Goal: Transaction & Acquisition: Purchase product/service

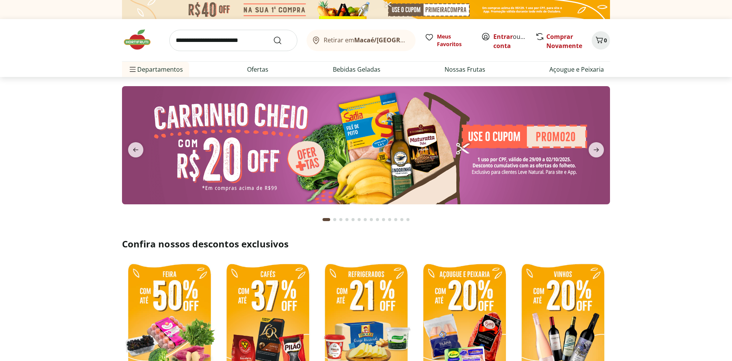
click at [354, 38] on span "Retirar em Macaé/RJ" at bounding box center [366, 40] width 84 height 7
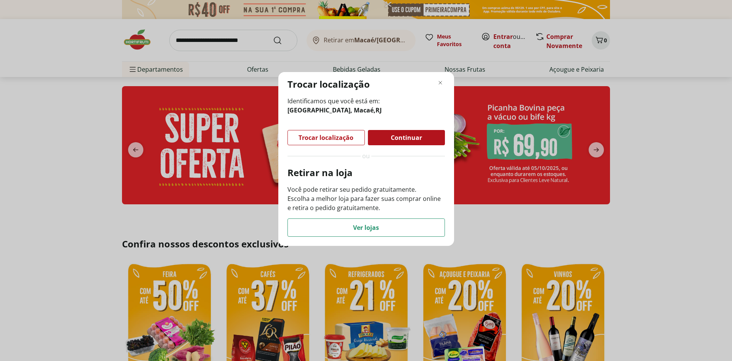
click at [317, 137] on span "Trocar localização" at bounding box center [326, 138] width 55 height 6
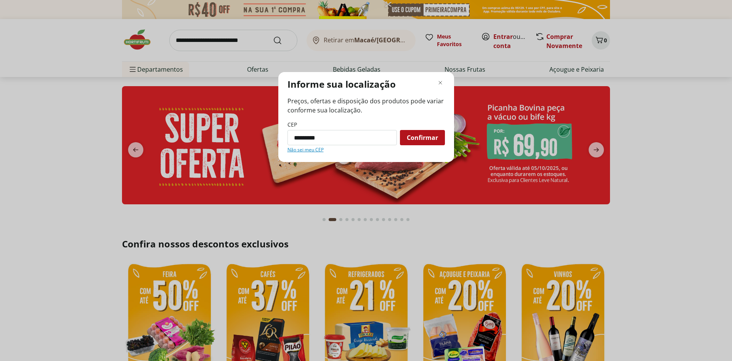
type input "*********"
click at [400, 130] on button "Confirmar" at bounding box center [422, 137] width 45 height 15
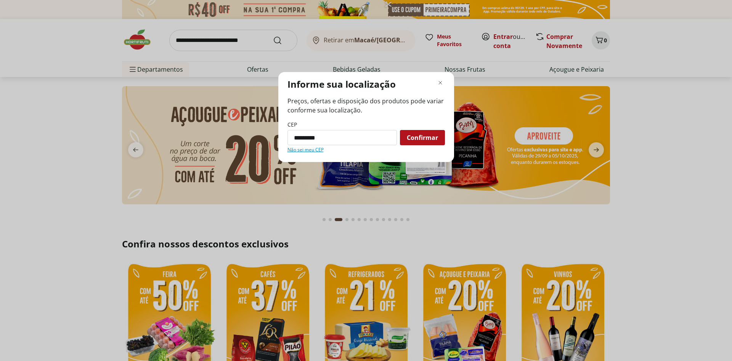
click at [407, 141] on span "Confirmar" at bounding box center [422, 138] width 31 height 6
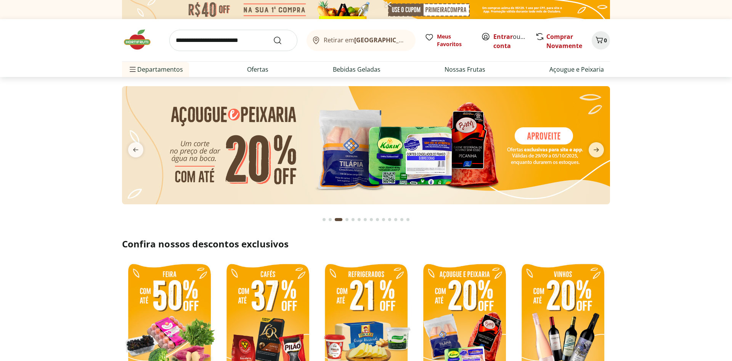
scroll to position [78, 0]
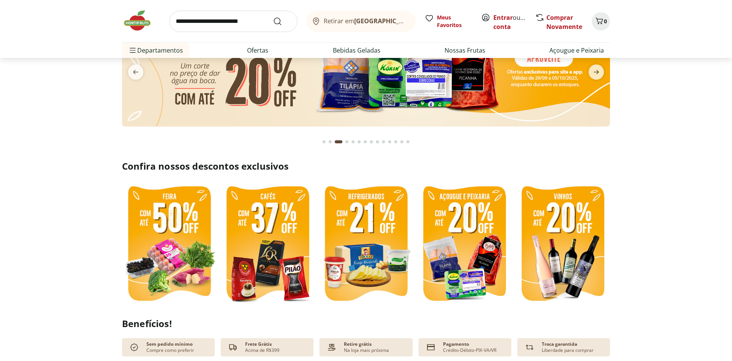
click at [179, 233] on img at bounding box center [169, 245] width 95 height 126
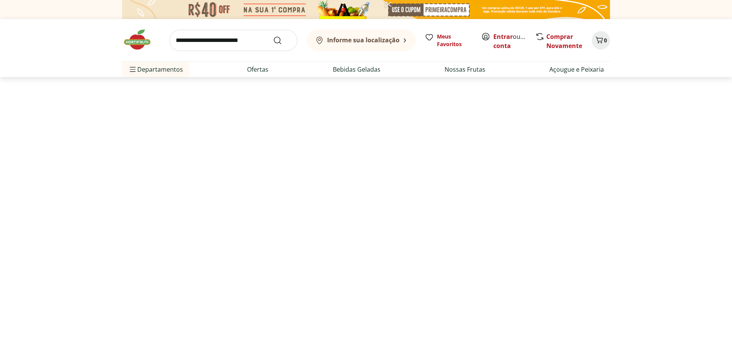
select select "**********"
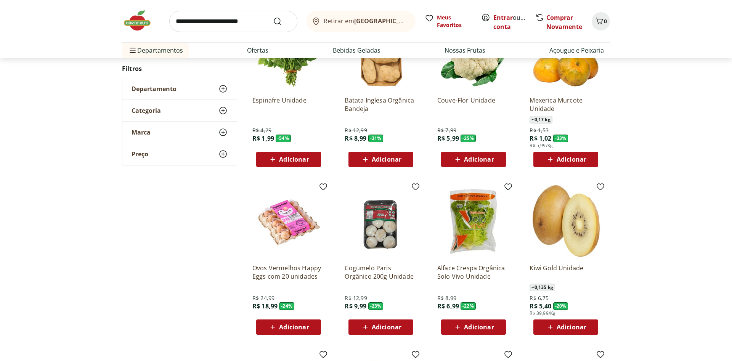
scroll to position [117, 0]
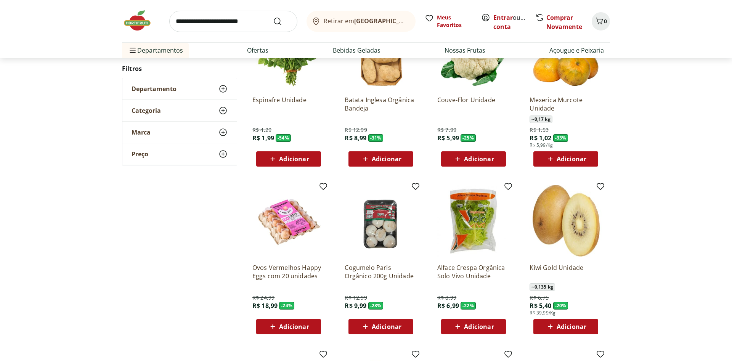
click at [576, 328] on span "Adicionar" at bounding box center [572, 327] width 30 height 6
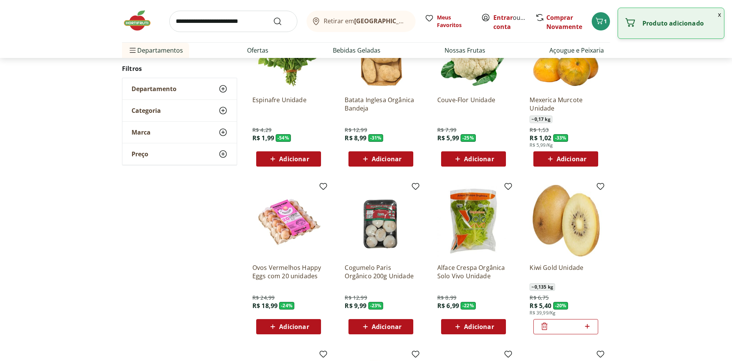
click at [589, 327] on icon at bounding box center [588, 326] width 10 height 9
type input "*"
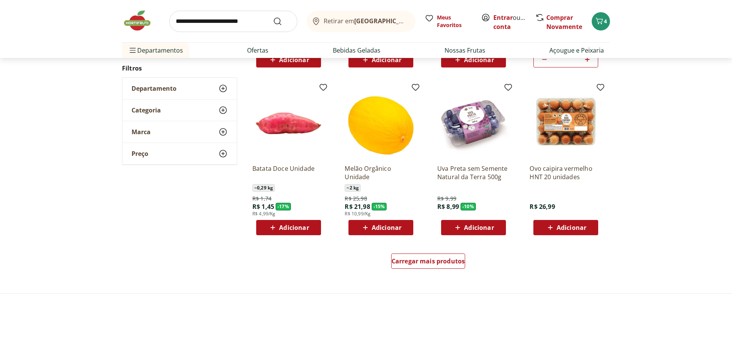
scroll to position [389, 0]
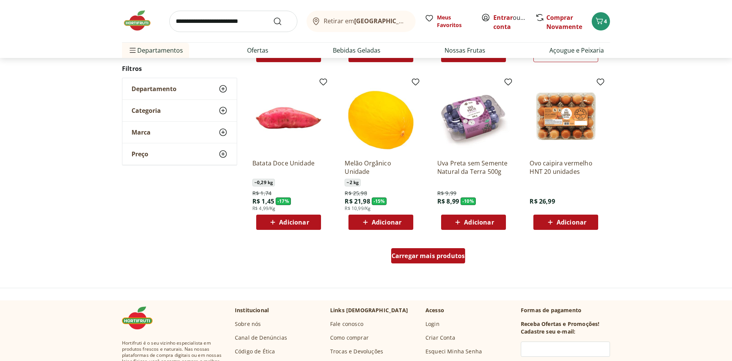
click at [435, 250] on div "Carregar mais produtos" at bounding box center [428, 255] width 74 height 15
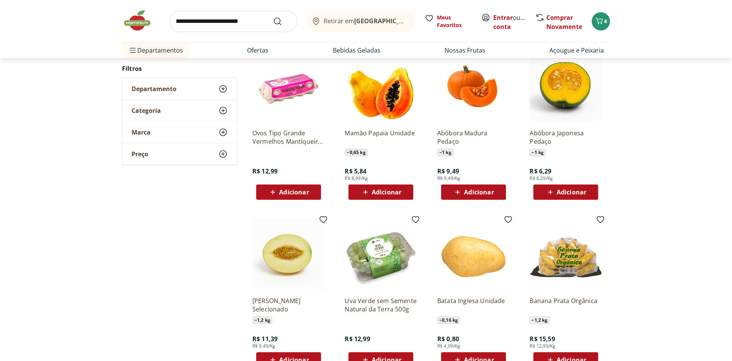
scroll to position [584, 0]
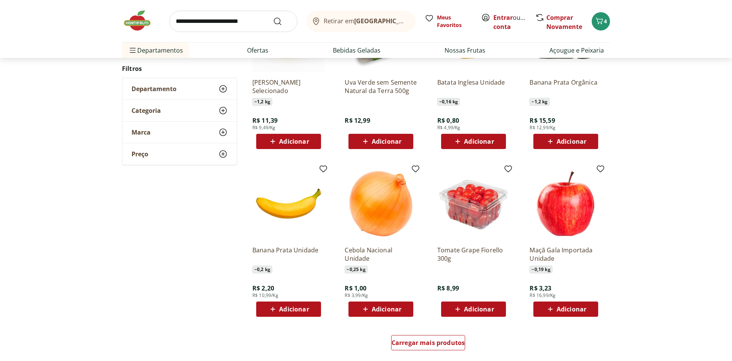
scroll to position [359, 0]
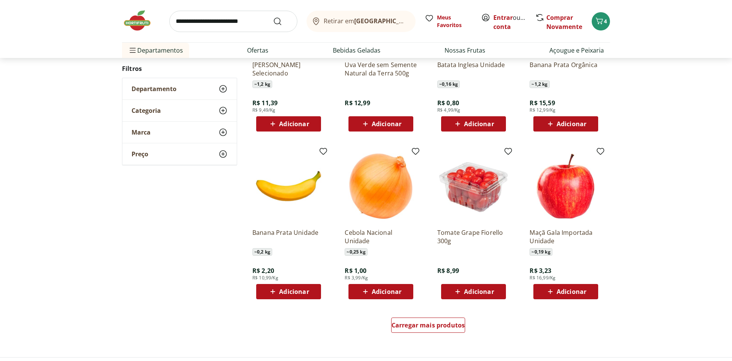
click at [463, 289] on span "Adicionar" at bounding box center [473, 291] width 41 height 9
click at [583, 290] on span "Adicionar" at bounding box center [572, 292] width 30 height 6
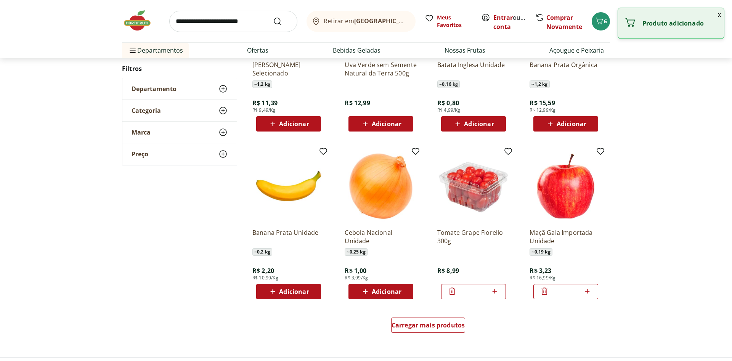
click at [589, 292] on icon at bounding box center [588, 291] width 10 height 9
type input "*"
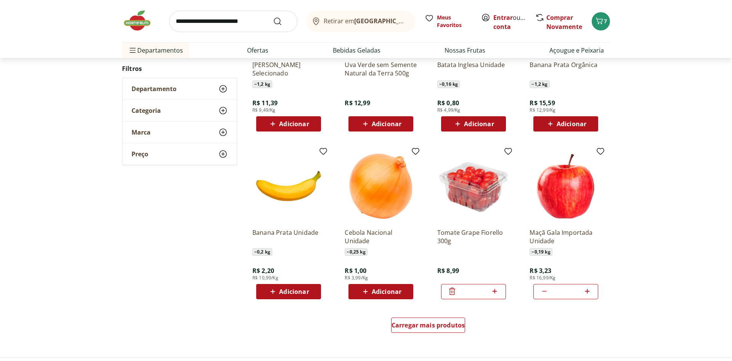
click at [296, 295] on span "Adicionar" at bounding box center [294, 292] width 30 height 6
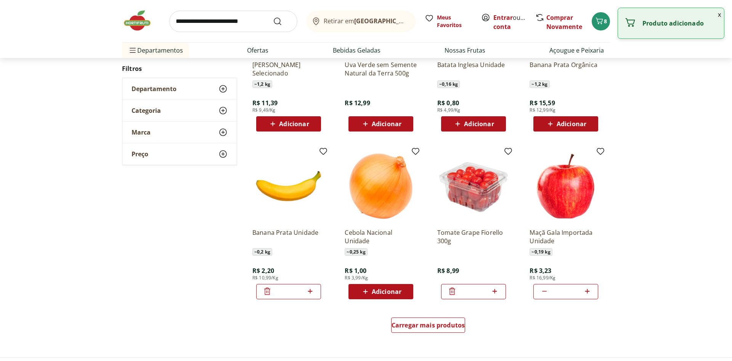
click at [308, 295] on icon at bounding box center [310, 291] width 10 height 9
click at [310, 294] on icon at bounding box center [310, 291] width 10 height 9
type input "*"
click at [421, 330] on div "Carregar mais produtos" at bounding box center [428, 325] width 74 height 15
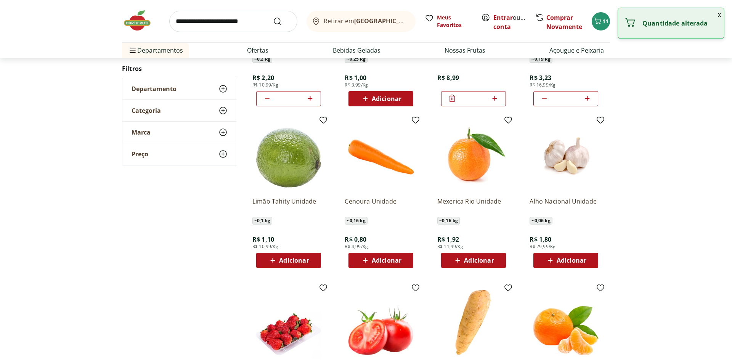
scroll to position [554, 0]
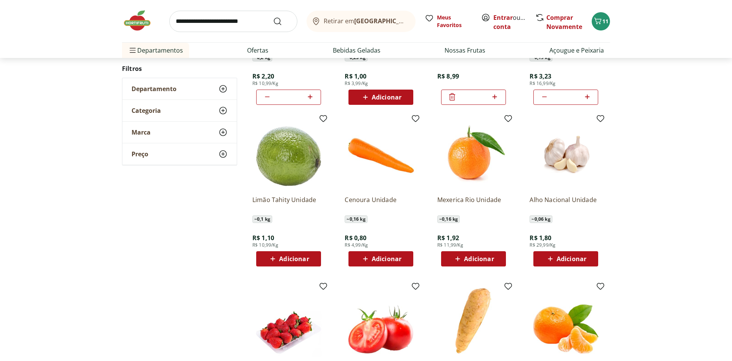
click at [476, 258] on span "Adicionar" at bounding box center [479, 259] width 30 height 6
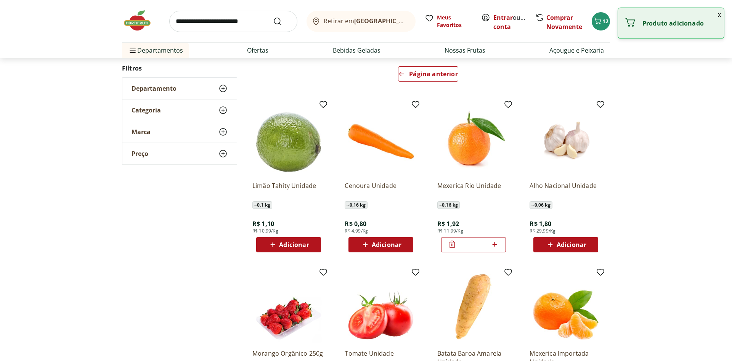
scroll to position [56, 0]
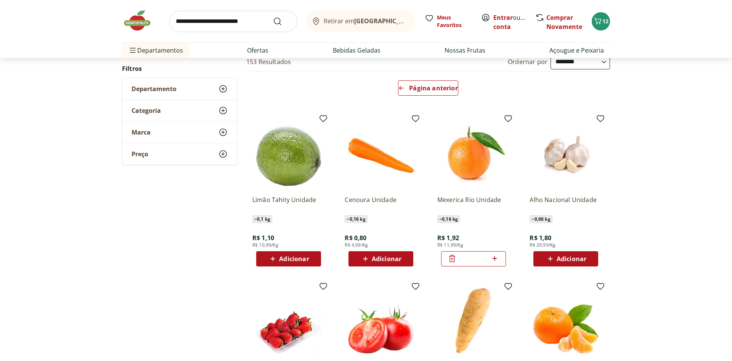
click at [495, 260] on icon at bounding box center [495, 258] width 5 height 5
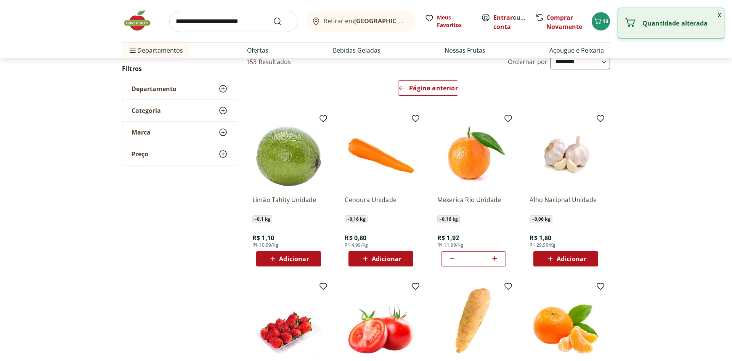
click at [495, 260] on icon at bounding box center [495, 258] width 5 height 5
type input "*"
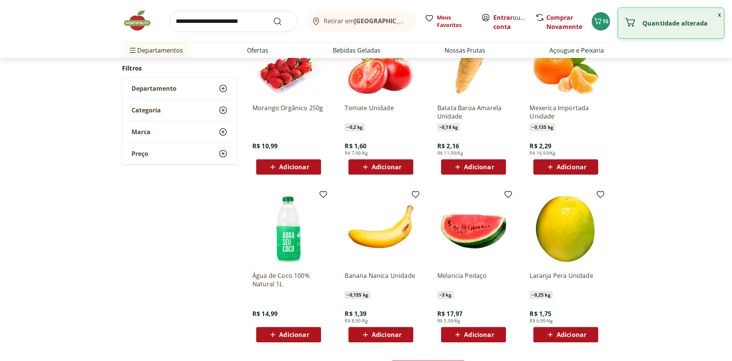
scroll to position [368, 0]
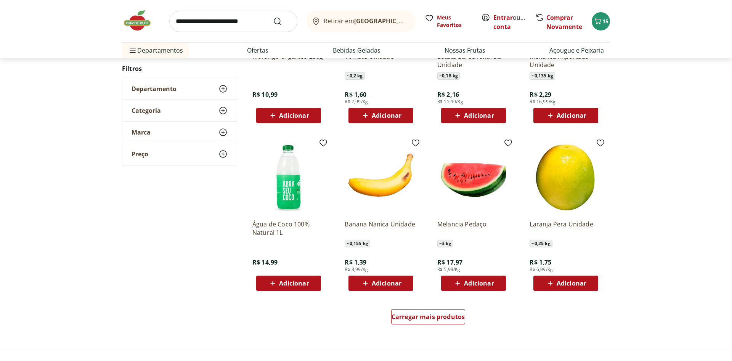
click at [392, 282] on span "Adicionar" at bounding box center [387, 283] width 30 height 6
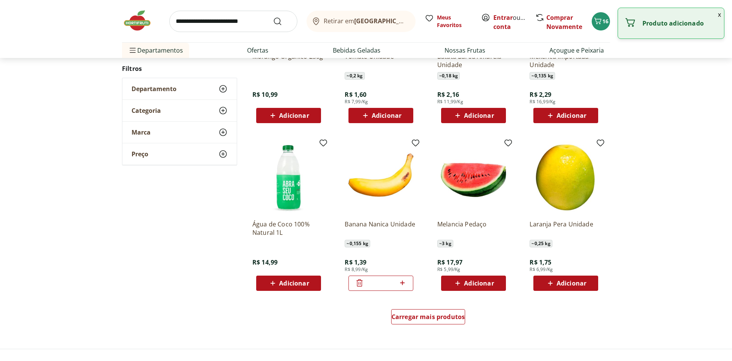
click at [405, 282] on icon at bounding box center [403, 282] width 10 height 9
type input "*"
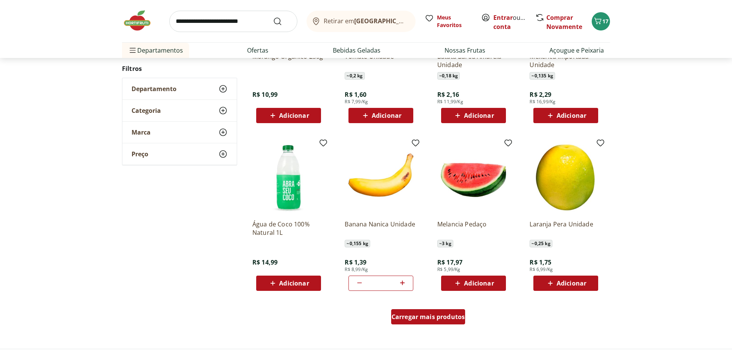
click at [437, 318] on span "Carregar mais produtos" at bounding box center [429, 317] width 74 height 6
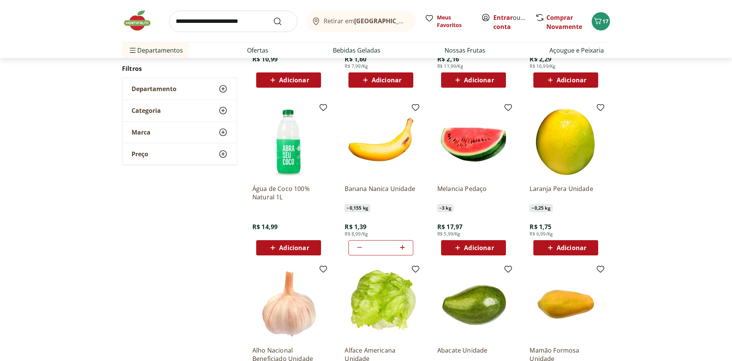
scroll to position [562, 0]
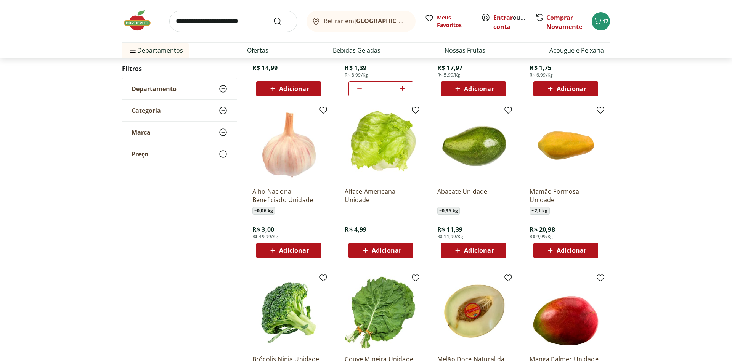
click at [552, 245] on div "Adicionar" at bounding box center [566, 251] width 53 height 14
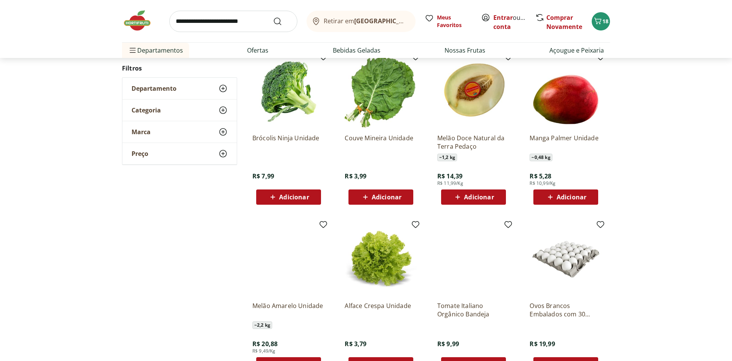
scroll to position [298, 0]
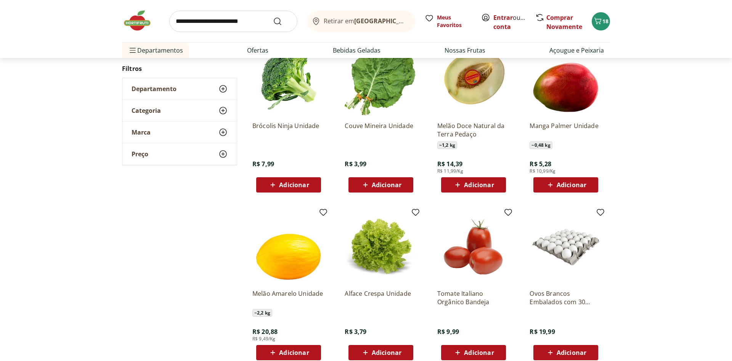
click at [590, 184] on div "Adicionar" at bounding box center [566, 185] width 53 height 14
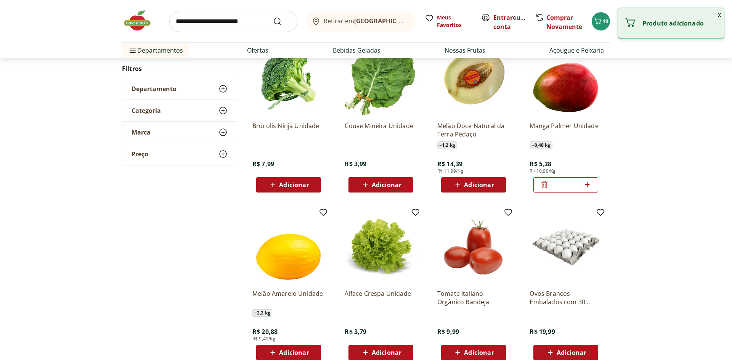
click at [590, 184] on icon at bounding box center [588, 184] width 10 height 9
type input "*"
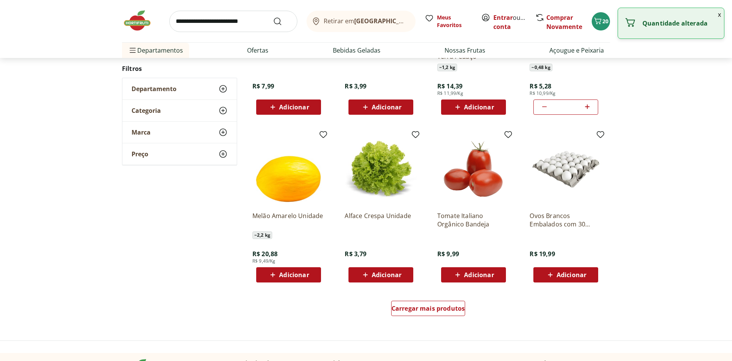
click at [379, 275] on span "Adicionar" at bounding box center [387, 275] width 30 height 6
click at [435, 310] on span "Carregar mais produtos" at bounding box center [429, 308] width 74 height 6
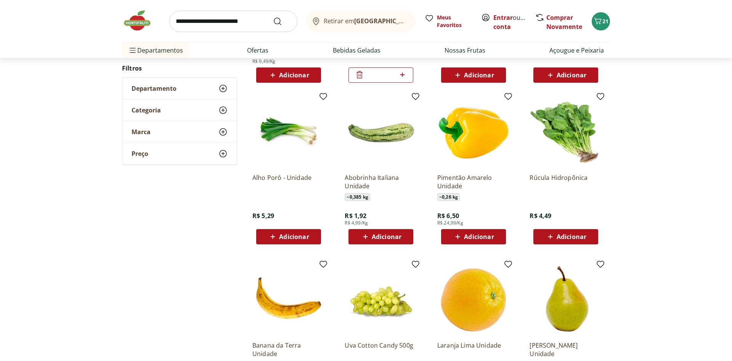
scroll to position [648, 0]
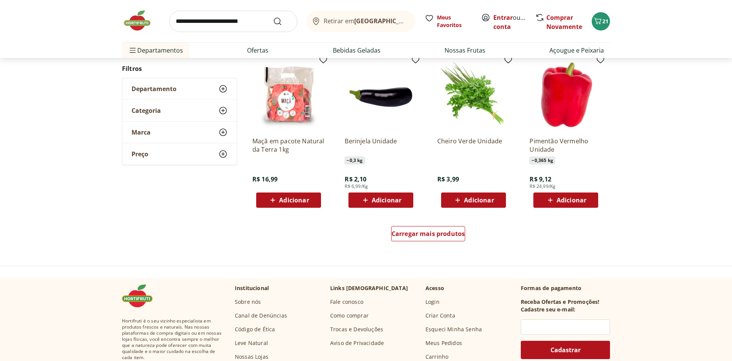
scroll to position [462, 0]
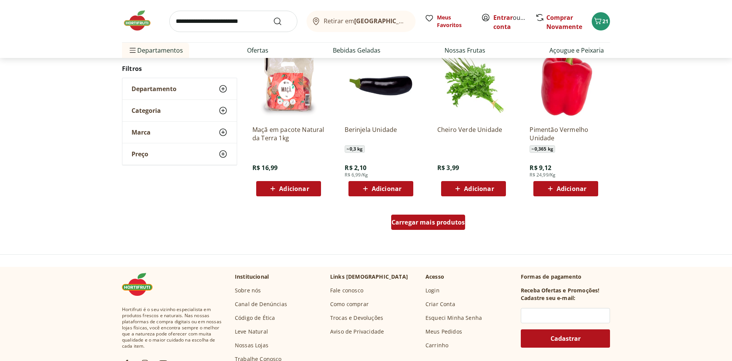
click at [437, 227] on div "Carregar mais produtos" at bounding box center [428, 222] width 74 height 15
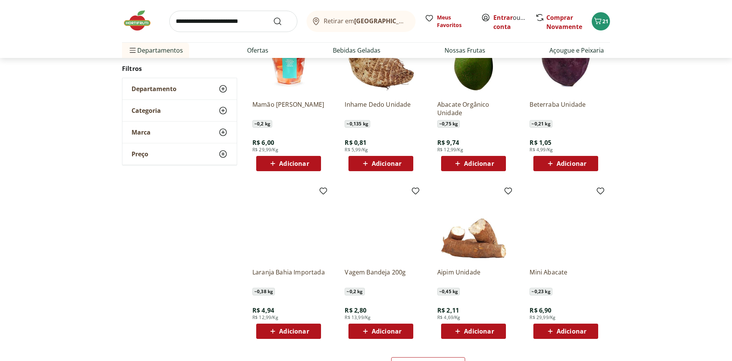
scroll to position [393, 0]
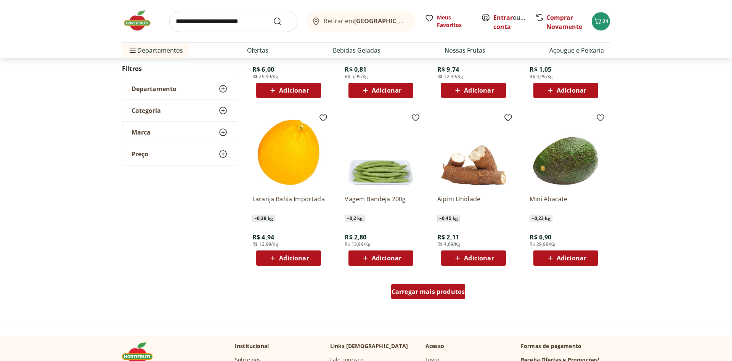
click at [422, 289] on span "Carregar mais produtos" at bounding box center [429, 292] width 74 height 6
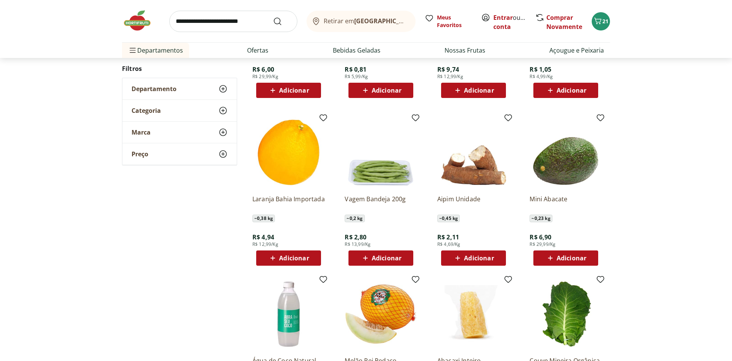
scroll to position [510, 0]
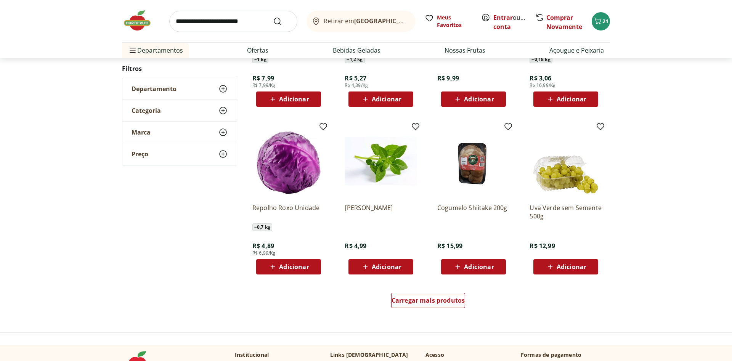
scroll to position [401, 0]
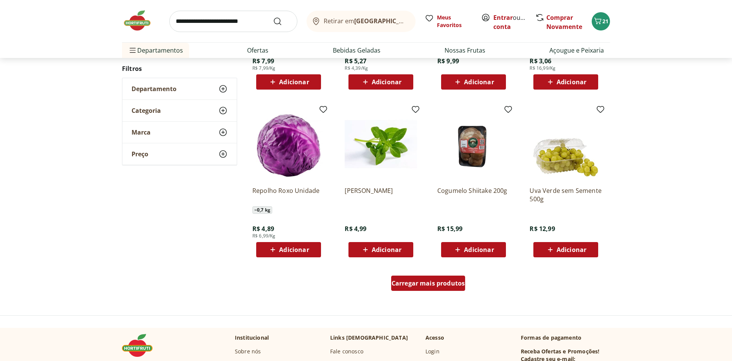
click at [415, 286] on span "Carregar mais produtos" at bounding box center [429, 283] width 74 height 6
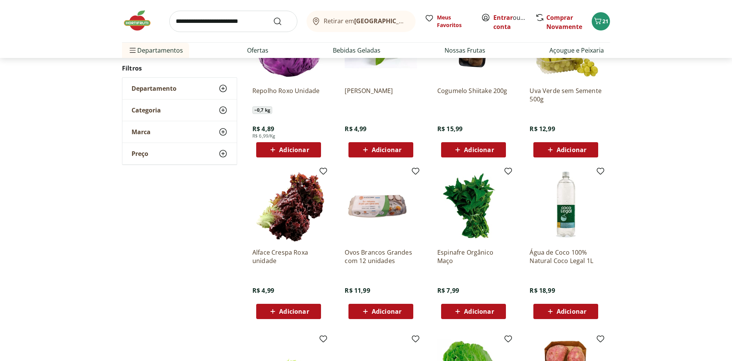
scroll to position [518, 0]
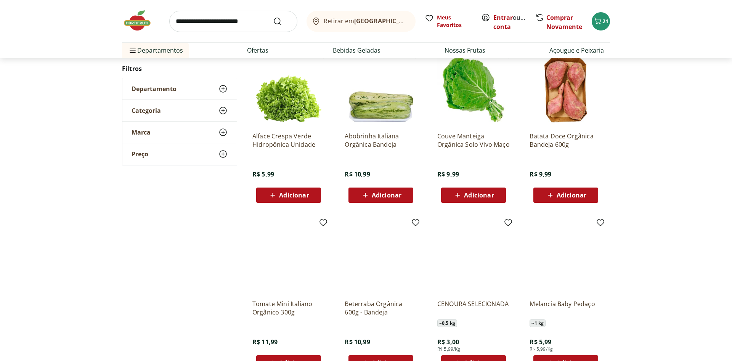
scroll to position [371, 0]
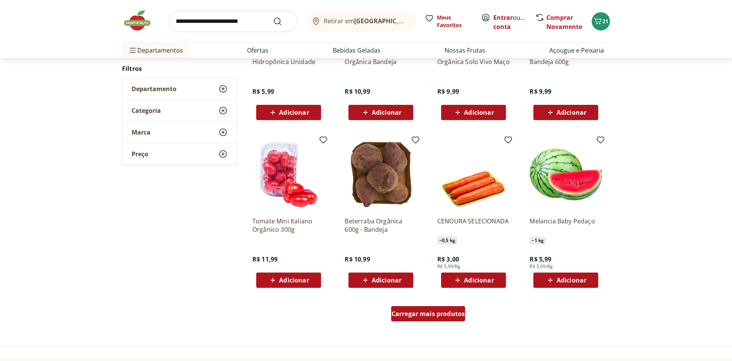
click at [434, 314] on span "Carregar mais produtos" at bounding box center [429, 314] width 74 height 6
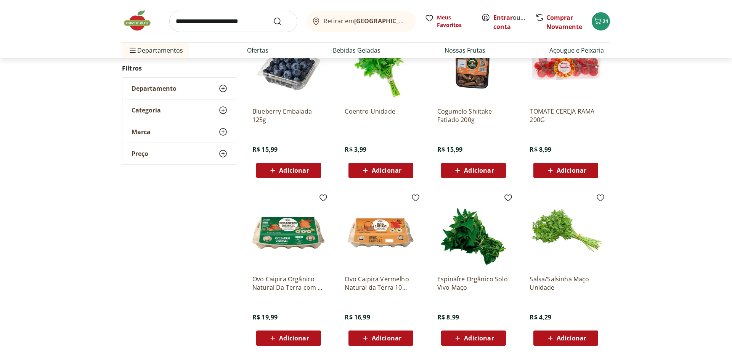
scroll to position [643, 0]
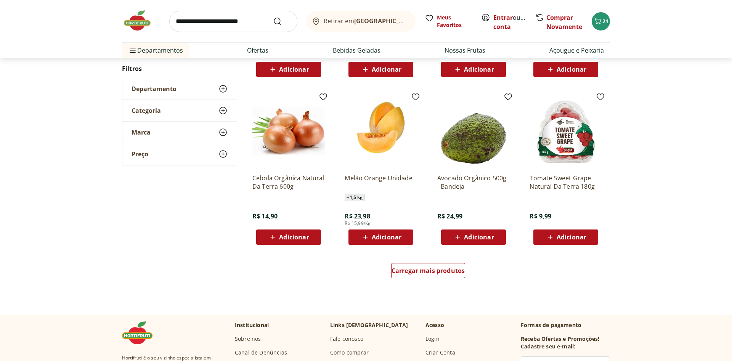
scroll to position [418, 0]
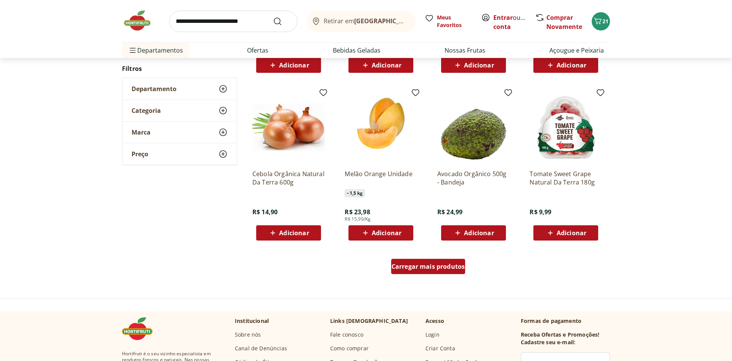
click at [426, 270] on span "Carregar mais produtos" at bounding box center [429, 267] width 74 height 6
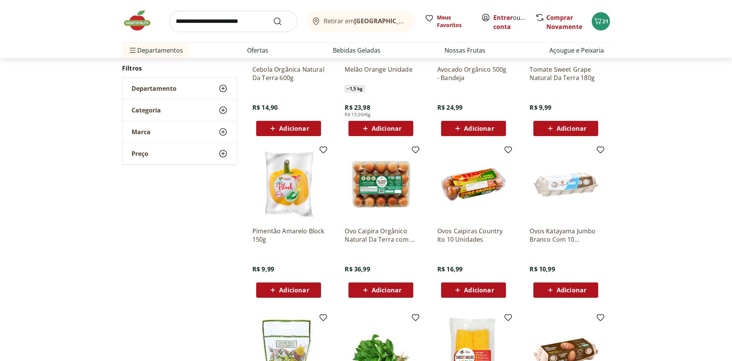
scroll to position [535, 0]
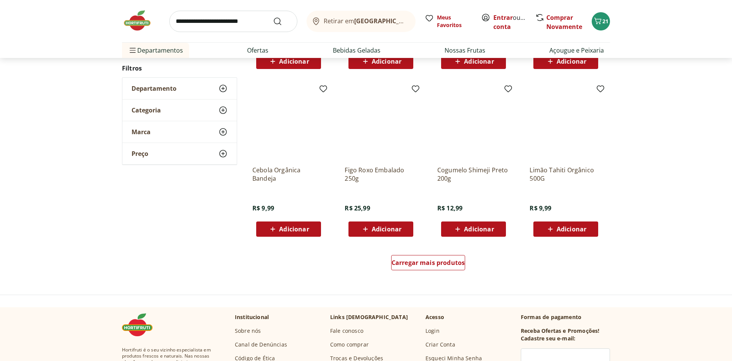
scroll to position [426, 0]
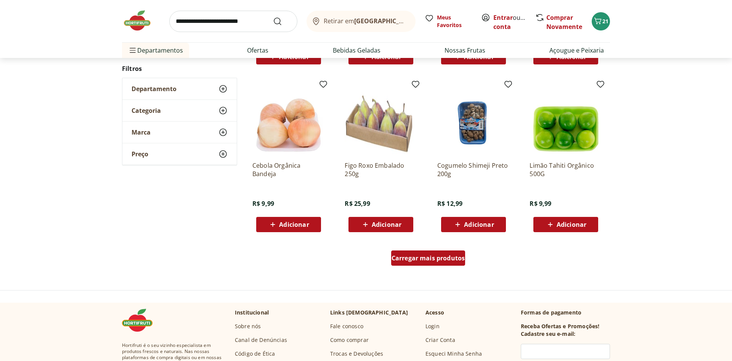
click at [450, 263] on div "Carregar mais produtos" at bounding box center [428, 258] width 74 height 15
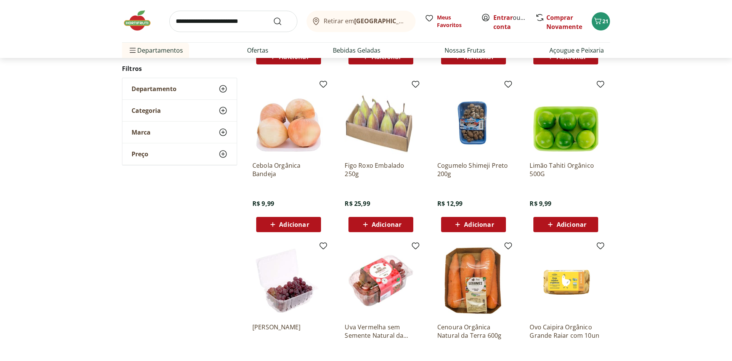
scroll to position [582, 0]
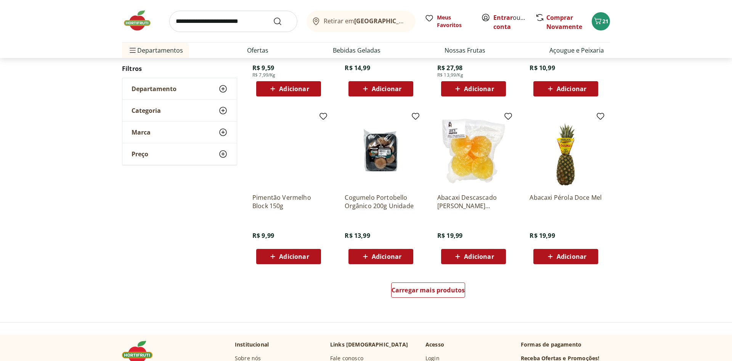
scroll to position [435, 0]
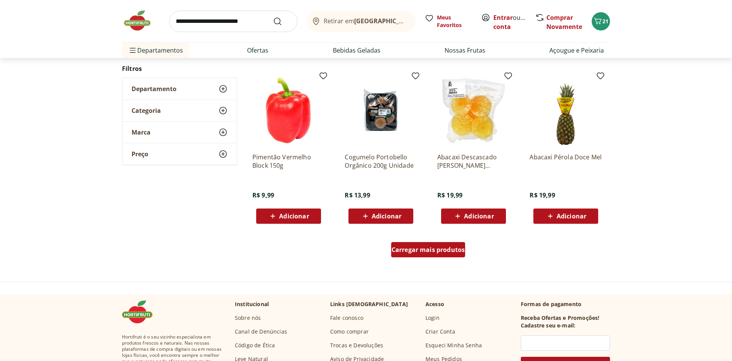
click at [444, 253] on span "Carregar mais produtos" at bounding box center [429, 250] width 74 height 6
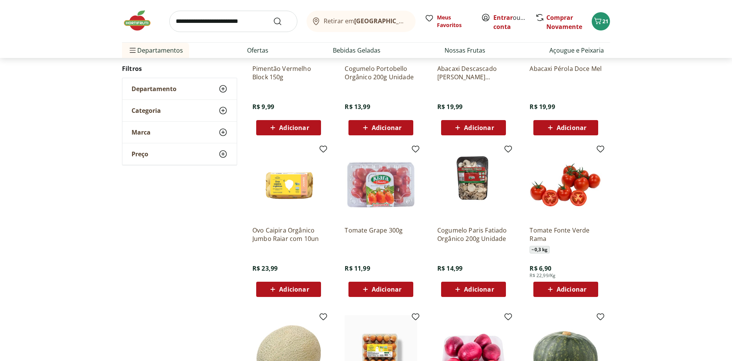
scroll to position [551, 0]
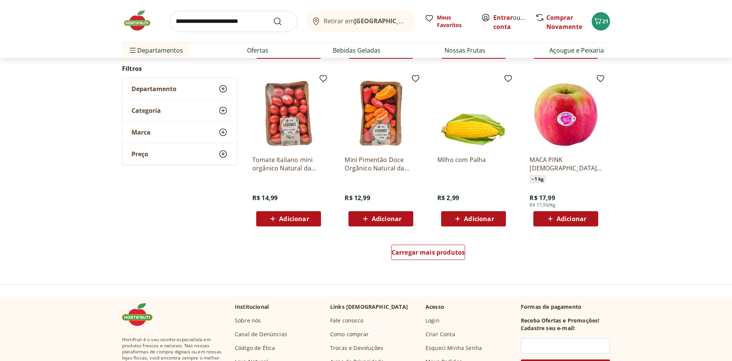
scroll to position [443, 0]
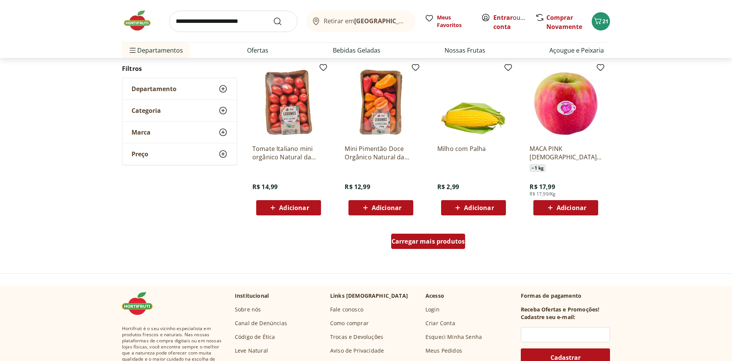
click at [437, 235] on div "Carregar mais produtos" at bounding box center [428, 241] width 74 height 15
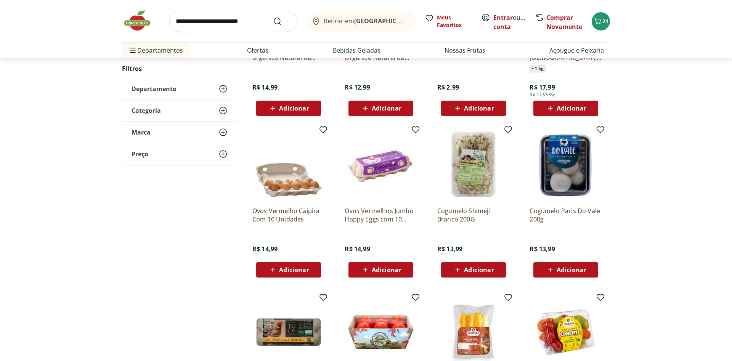
scroll to position [560, 0]
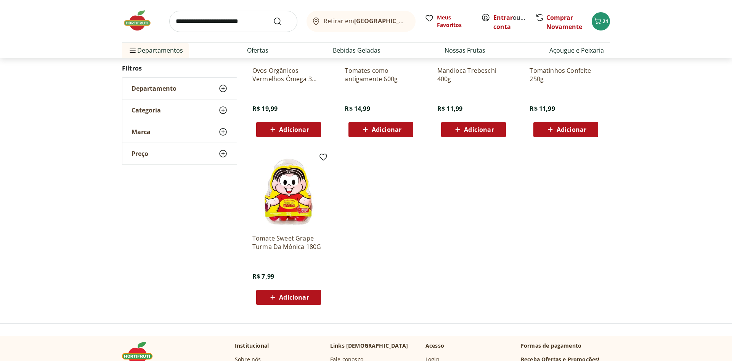
scroll to position [374, 0]
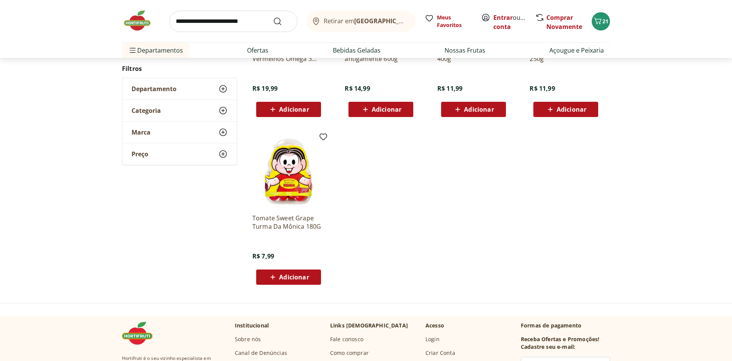
click at [135, 21] on img at bounding box center [141, 20] width 38 height 23
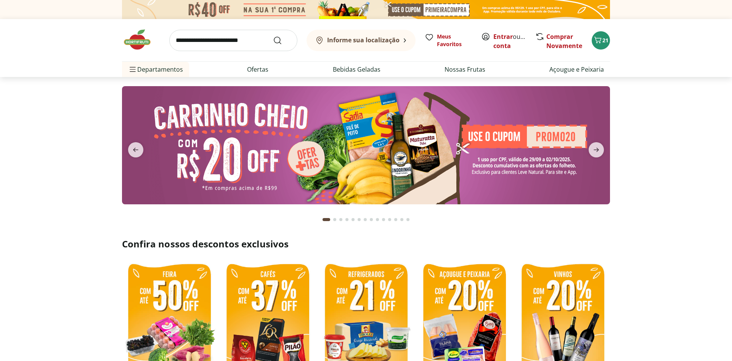
type input "*"
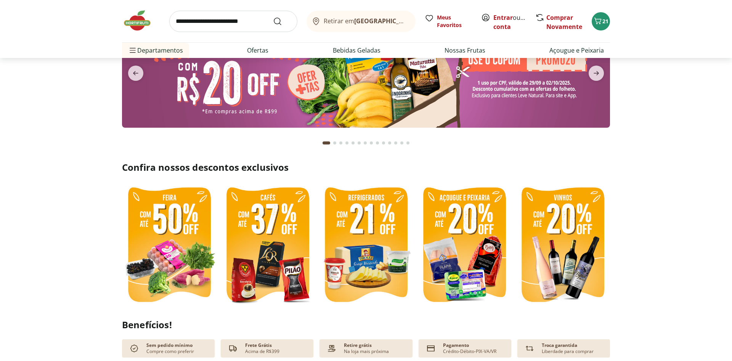
scroll to position [117, 0]
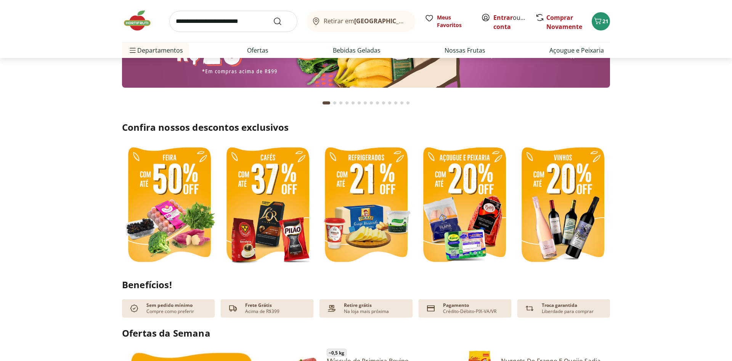
click at [381, 160] on img at bounding box center [366, 206] width 95 height 126
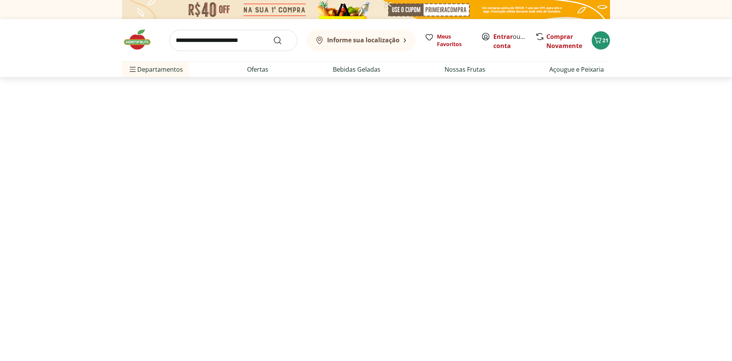
select select "**********"
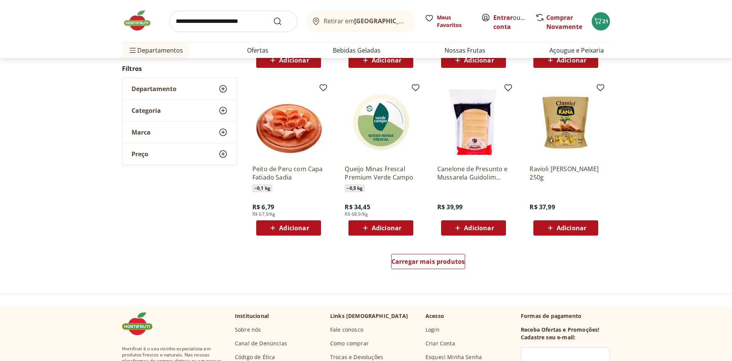
scroll to position [428, 0]
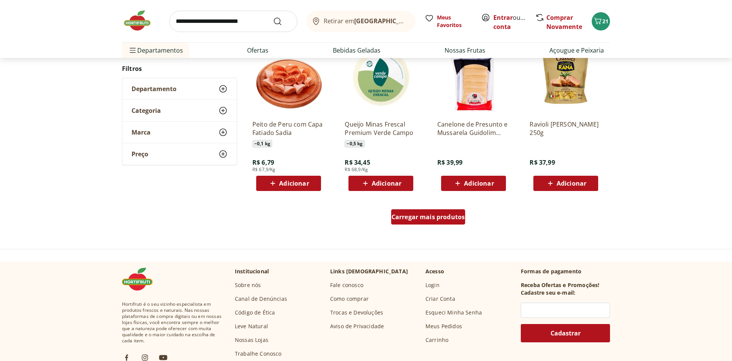
click at [426, 220] on span "Carregar mais produtos" at bounding box center [429, 217] width 74 height 6
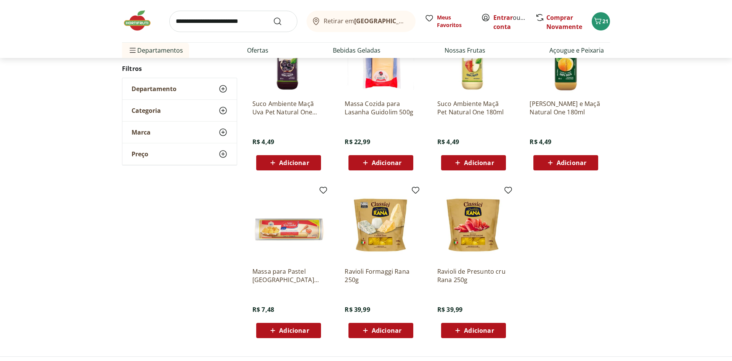
scroll to position [437, 0]
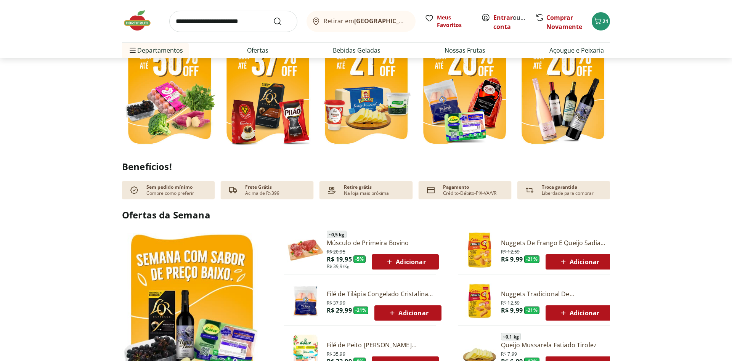
type input "*"
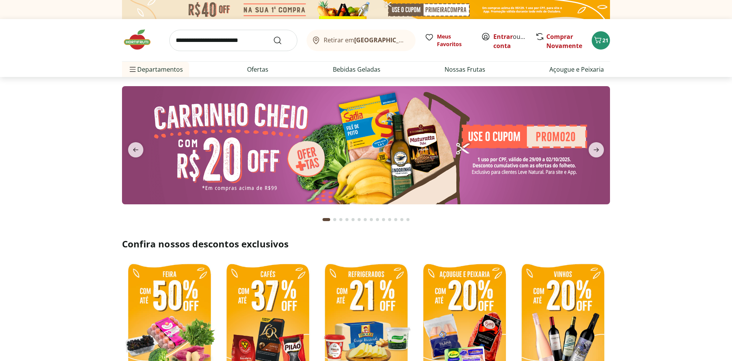
click at [341, 115] on img at bounding box center [366, 145] width 488 height 118
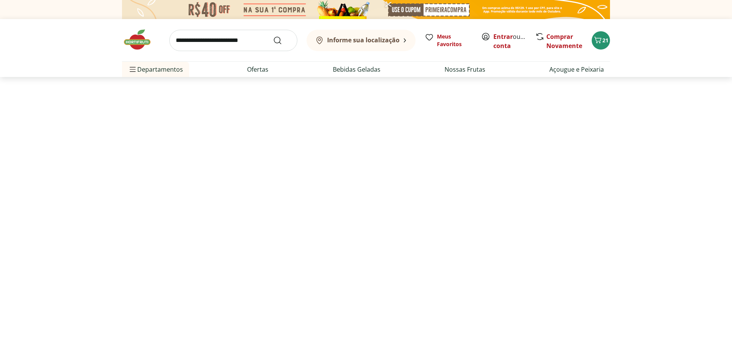
select select "**********"
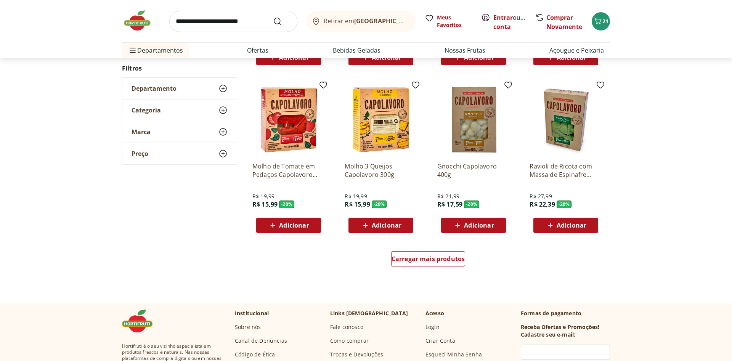
scroll to position [389, 0]
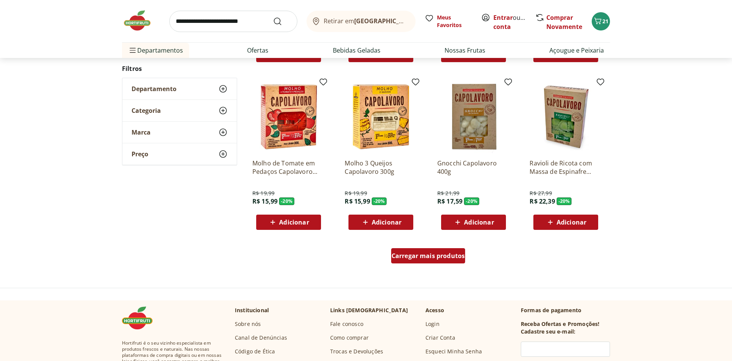
click at [436, 257] on span "Carregar mais produtos" at bounding box center [429, 256] width 74 height 6
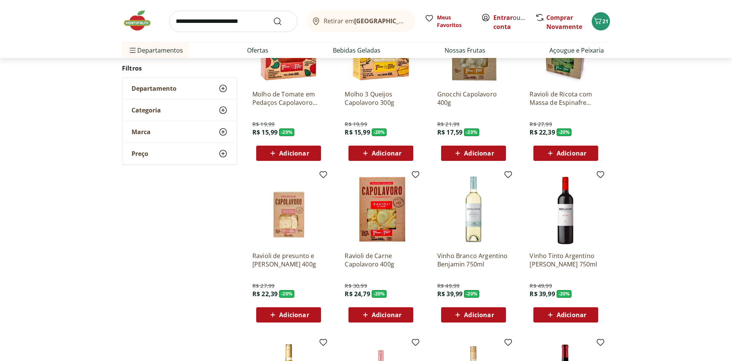
scroll to position [467, 0]
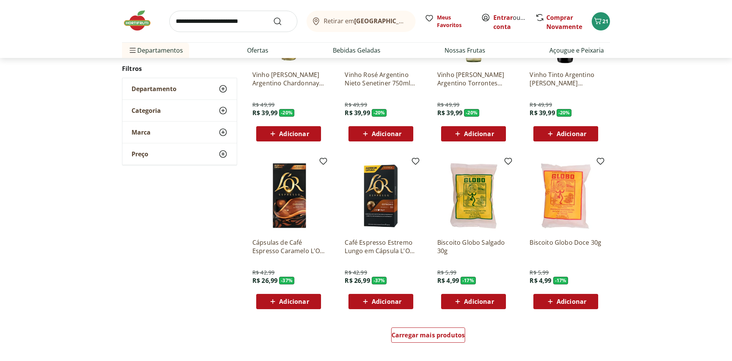
scroll to position [398, 0]
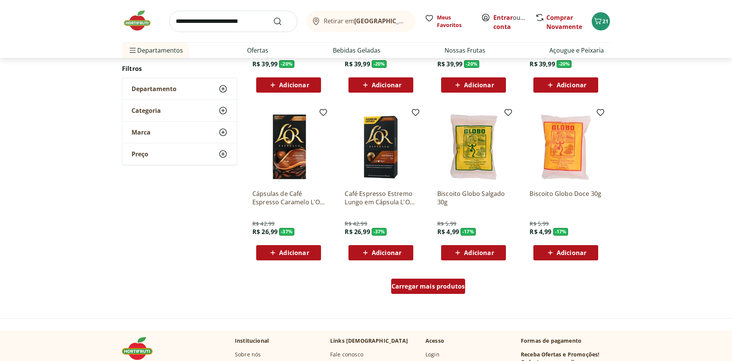
click at [442, 296] on link "Carregar mais produtos" at bounding box center [428, 288] width 74 height 18
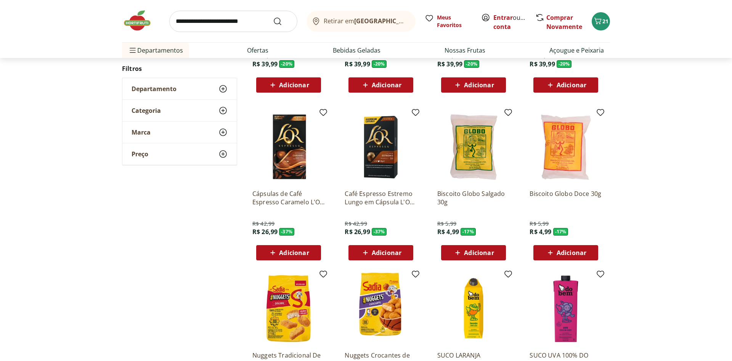
scroll to position [515, 0]
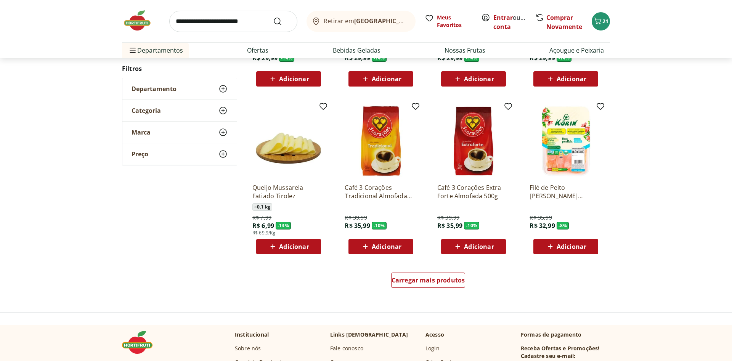
scroll to position [407, 0]
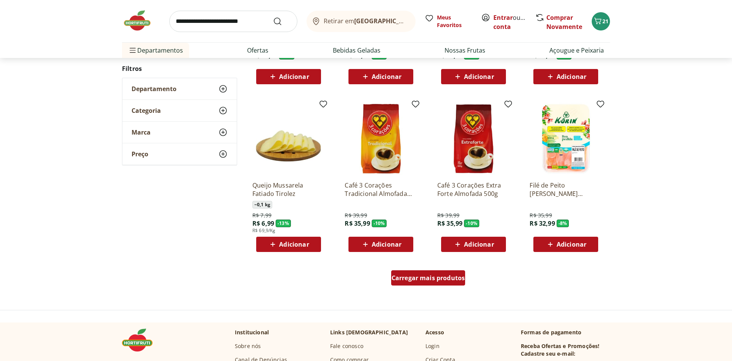
click at [445, 281] on span "Carregar mais produtos" at bounding box center [429, 278] width 74 height 6
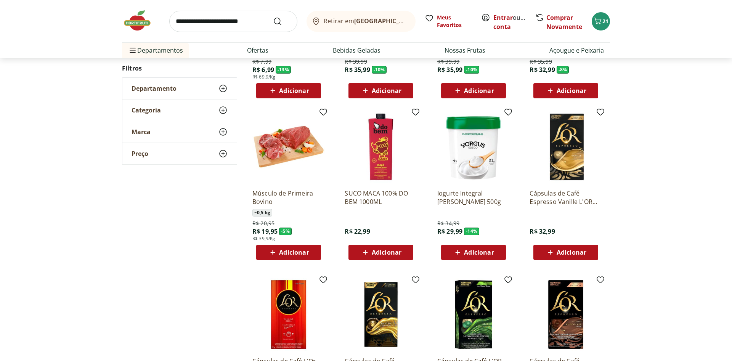
scroll to position [562, 0]
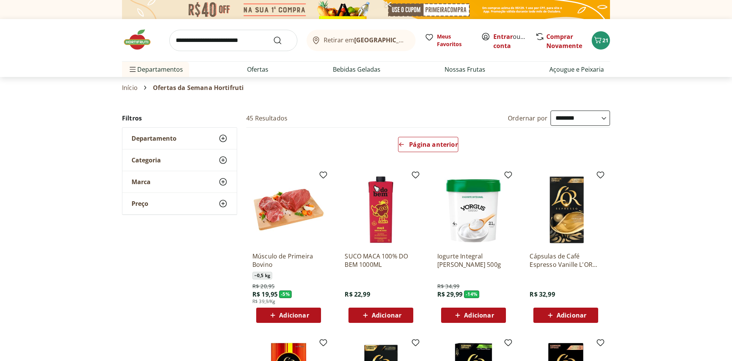
drag, startPoint x: 496, startPoint y: 207, endPoint x: 456, endPoint y: 52, distance: 160.6
click at [134, 38] on img at bounding box center [141, 39] width 38 height 23
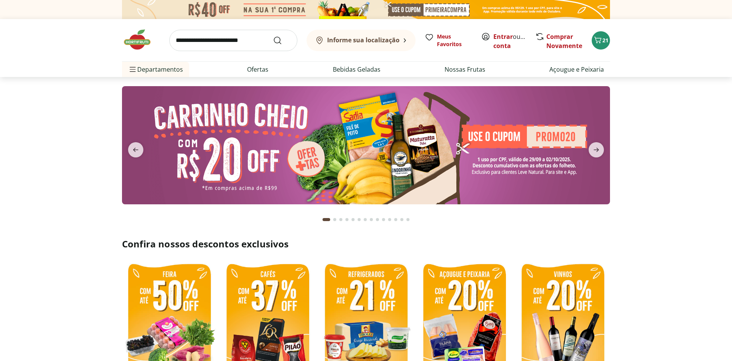
type input "*"
click at [598, 147] on icon "next" at bounding box center [596, 149] width 9 height 9
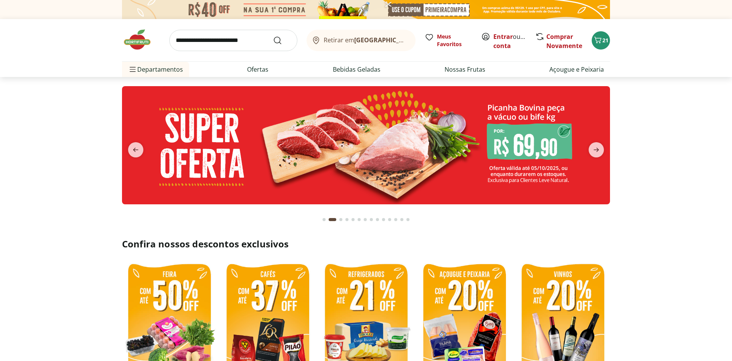
click at [598, 147] on icon "next" at bounding box center [596, 149] width 9 height 9
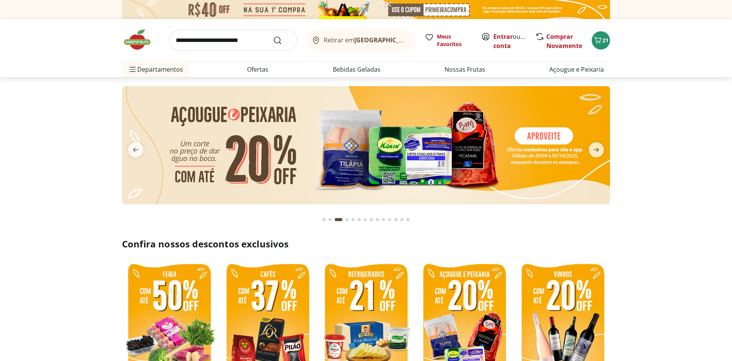
click at [598, 147] on icon "next" at bounding box center [596, 149] width 9 height 9
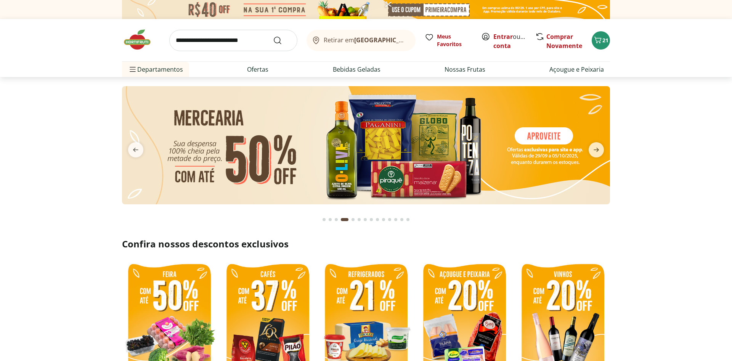
click at [598, 147] on icon "next" at bounding box center [596, 149] width 9 height 9
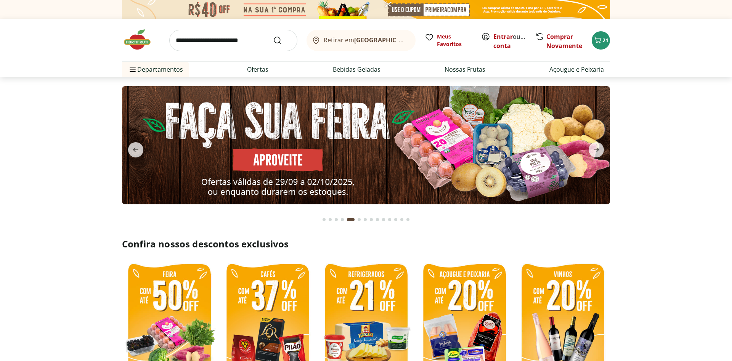
click at [598, 147] on icon "next" at bounding box center [596, 149] width 9 height 9
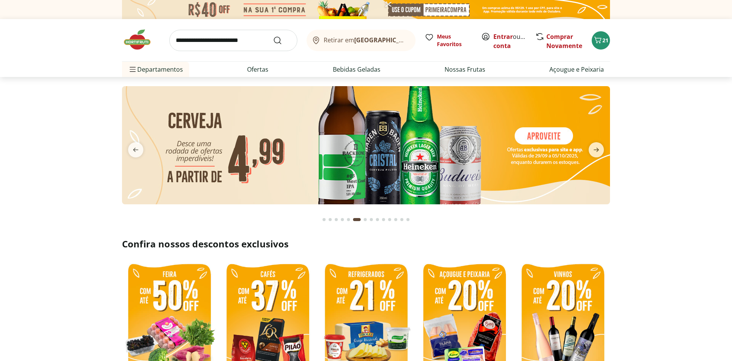
click at [438, 141] on img at bounding box center [366, 145] width 488 height 118
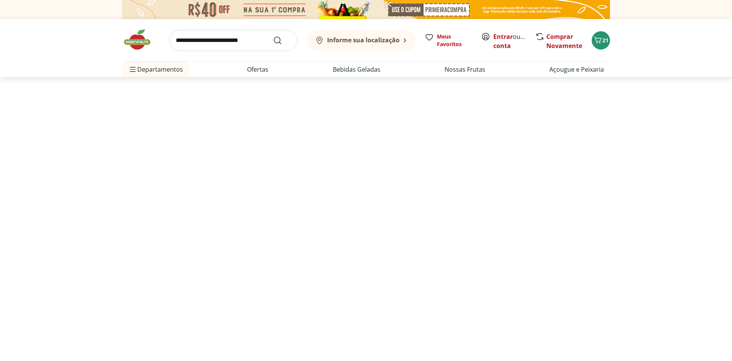
select select "**********"
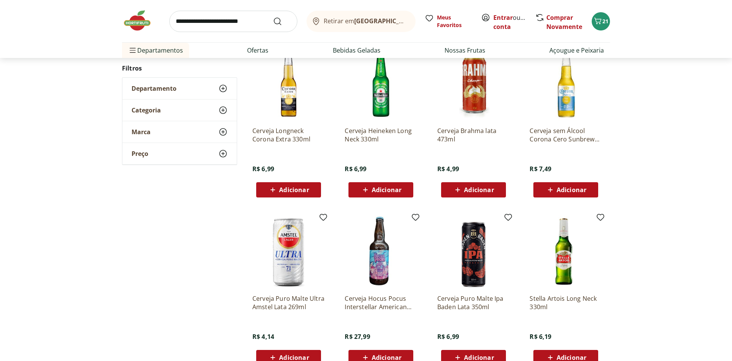
scroll to position [350, 0]
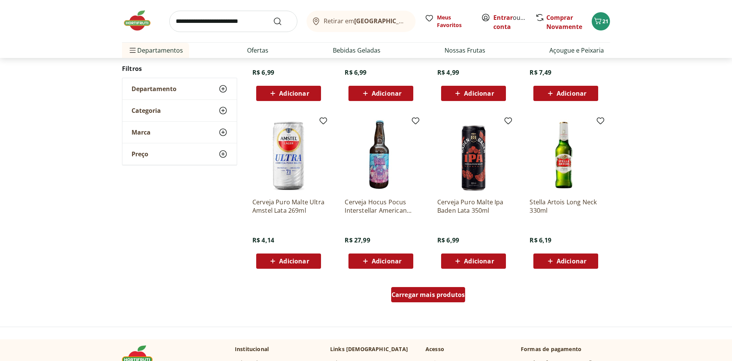
click at [429, 301] on div "Carregar mais produtos" at bounding box center [428, 294] width 74 height 15
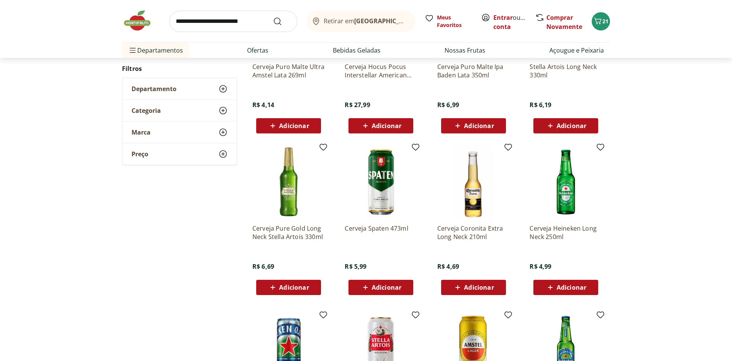
scroll to position [506, 0]
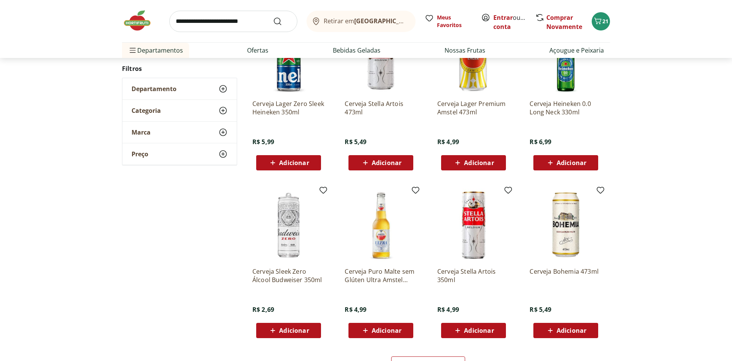
scroll to position [359, 0]
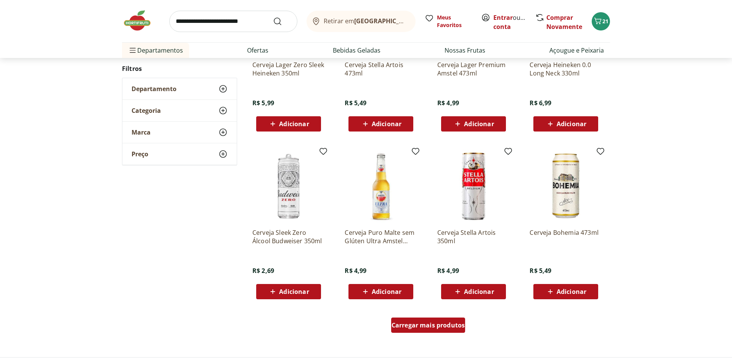
click at [445, 327] on span "Carregar mais produtos" at bounding box center [429, 325] width 74 height 6
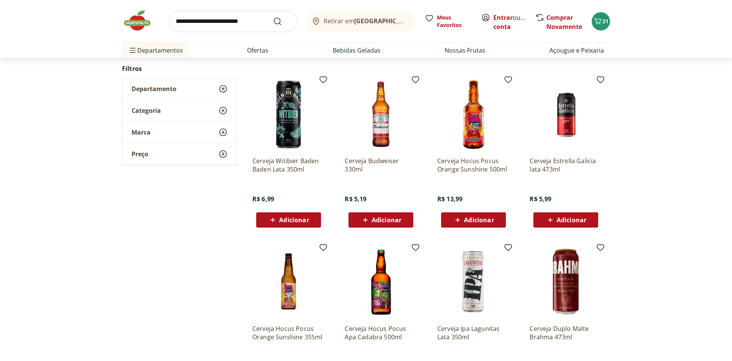
scroll to position [251, 0]
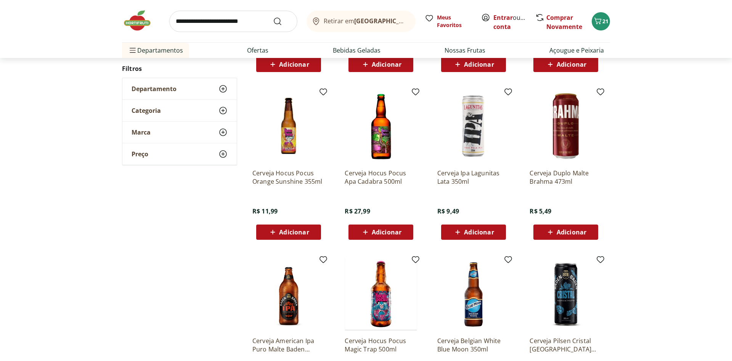
click at [133, 24] on img at bounding box center [141, 20] width 38 height 23
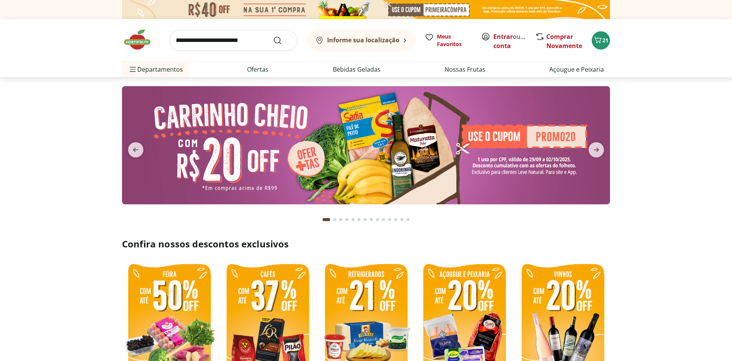
type input "*"
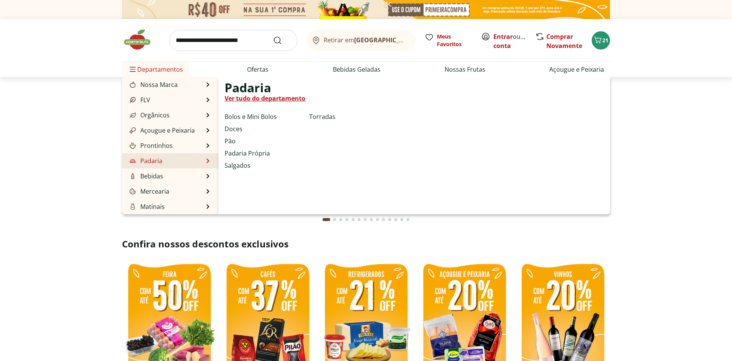
click at [193, 162] on li "Padaria Padaria Ver tudo do departamento Bolos e Mini Bolos Doces Pão Padaria P…" at bounding box center [170, 160] width 96 height 15
click at [151, 161] on link "Padaria" at bounding box center [145, 160] width 34 height 9
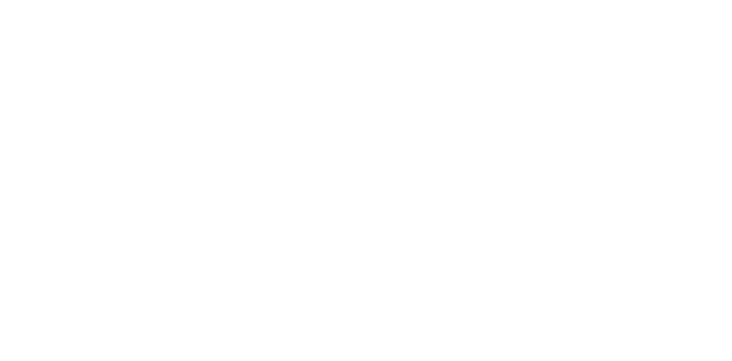
select select "**********"
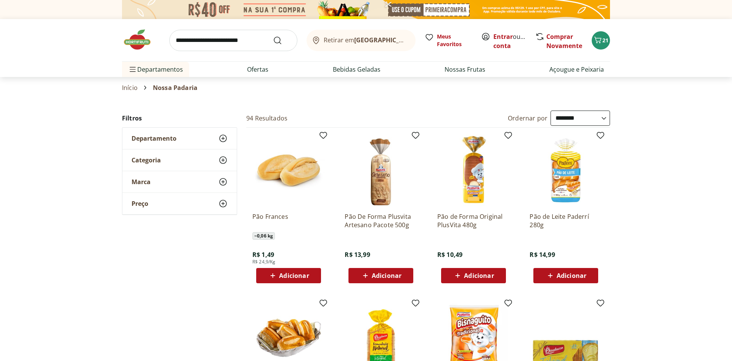
click at [282, 277] on span "Adicionar" at bounding box center [294, 276] width 30 height 6
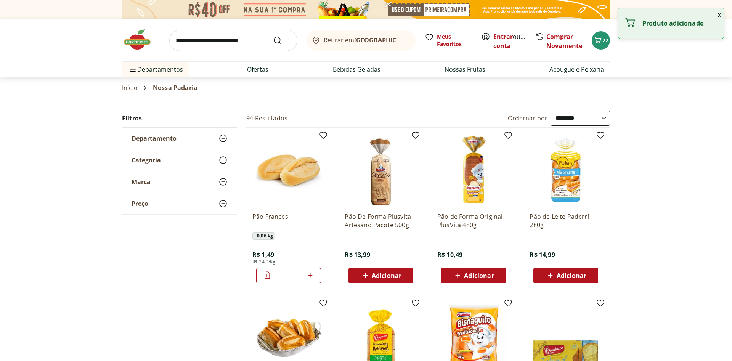
click at [312, 277] on icon at bounding box center [310, 275] width 10 height 9
type input "*"
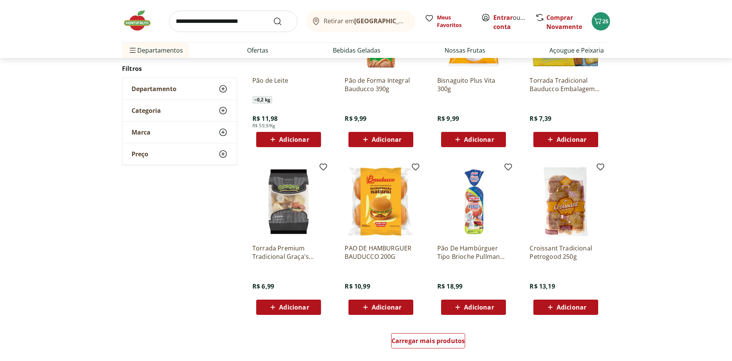
scroll to position [311, 0]
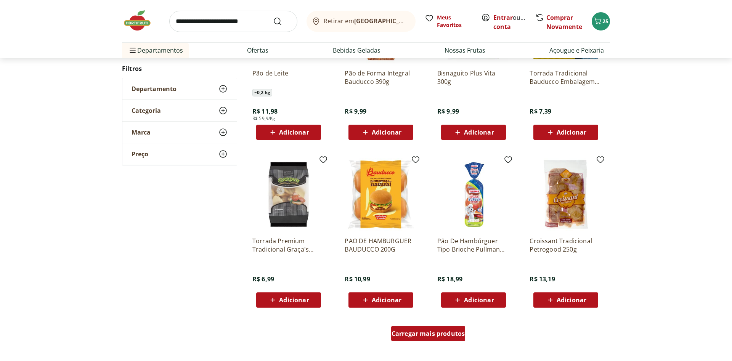
click at [446, 337] on span "Carregar mais produtos" at bounding box center [429, 334] width 74 height 6
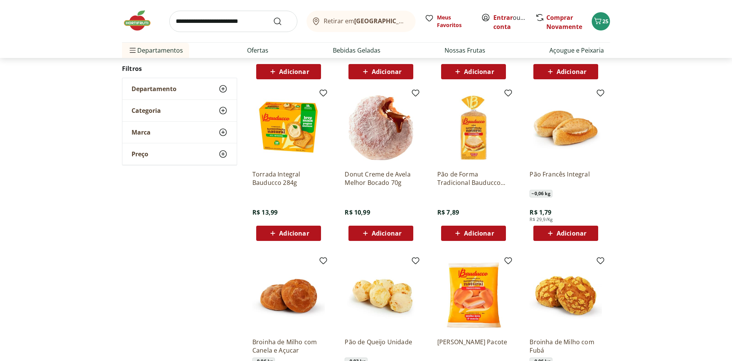
scroll to position [545, 0]
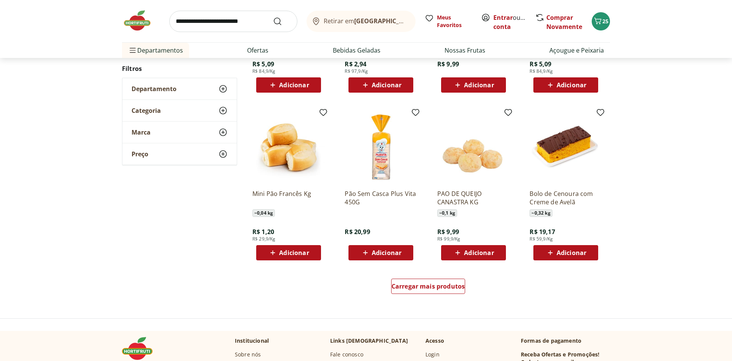
scroll to position [515, 0]
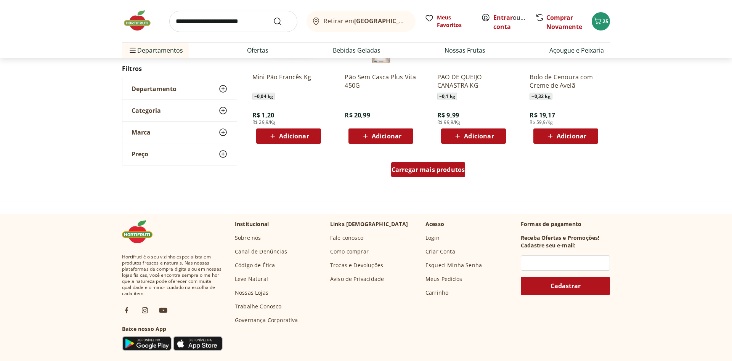
click at [446, 173] on span "Carregar mais produtos" at bounding box center [429, 170] width 74 height 6
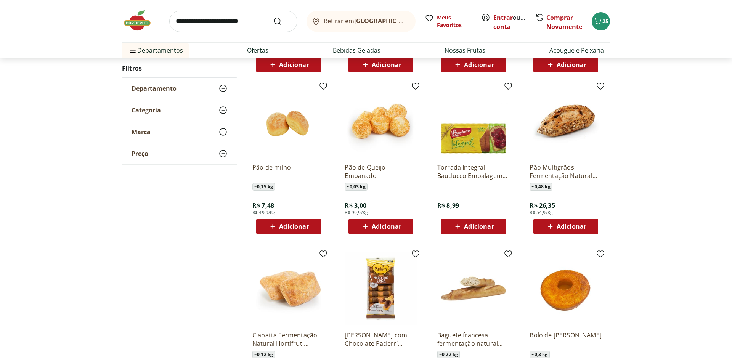
scroll to position [593, 0]
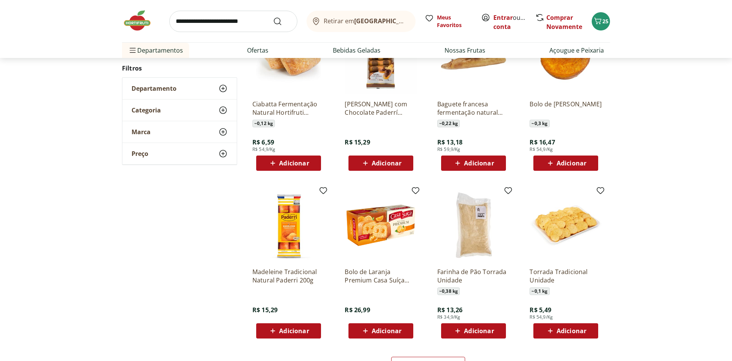
scroll to position [407, 0]
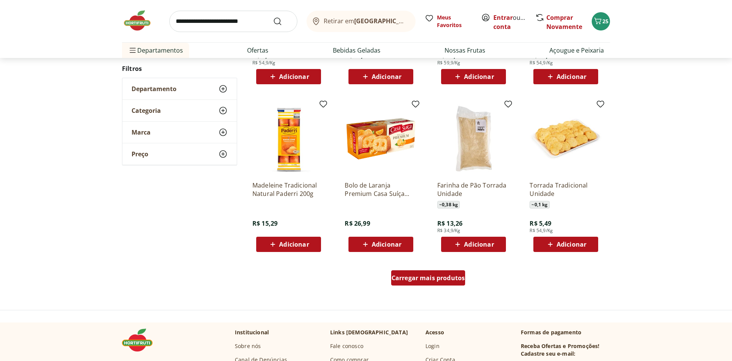
click at [444, 271] on div "Carregar mais produtos" at bounding box center [428, 277] width 74 height 15
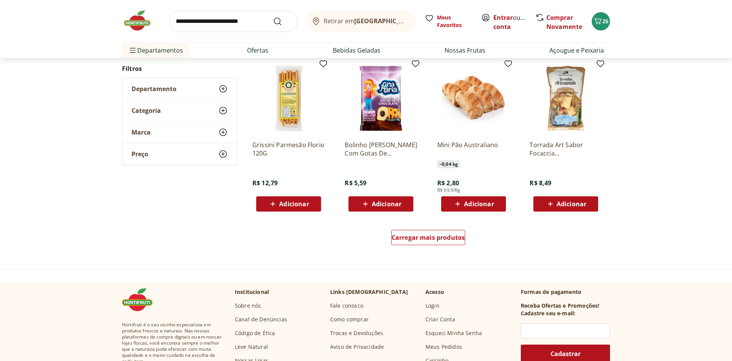
scroll to position [454, 0]
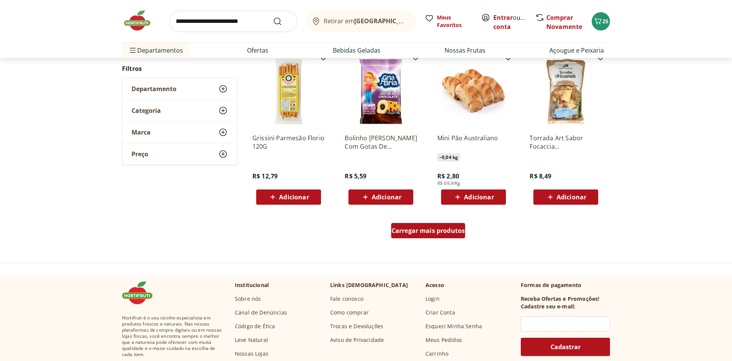
click at [415, 228] on span "Carregar mais produtos" at bounding box center [429, 231] width 74 height 6
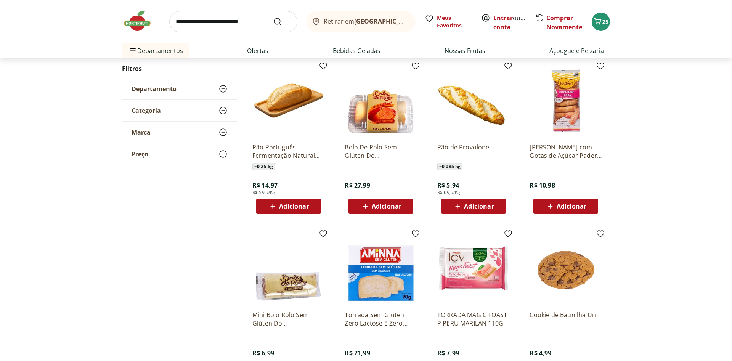
scroll to position [609, 0]
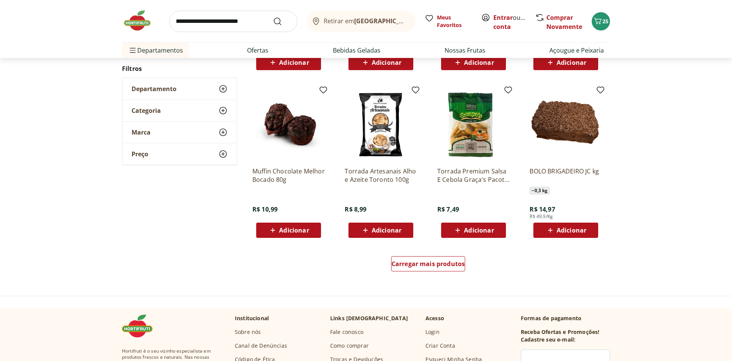
scroll to position [423, 0]
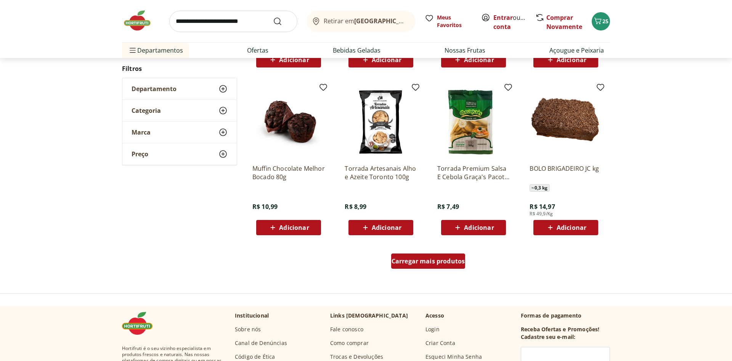
click at [445, 260] on span "Carregar mais produtos" at bounding box center [429, 261] width 74 height 6
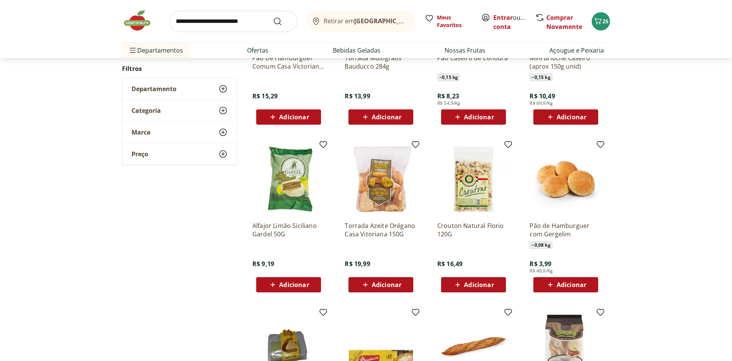
scroll to position [354, 0]
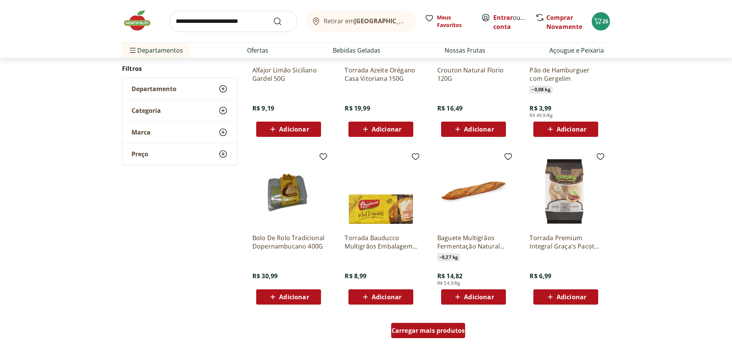
click at [458, 335] on div "Carregar mais produtos" at bounding box center [428, 330] width 74 height 15
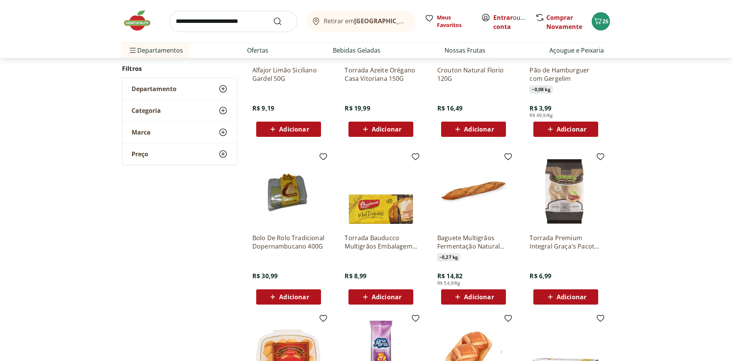
scroll to position [510, 0]
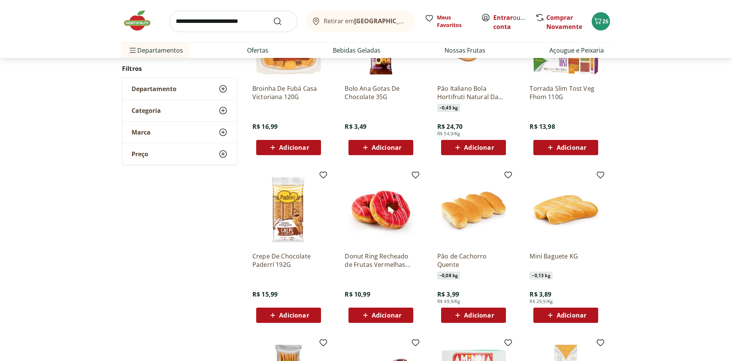
scroll to position [168, 0]
click at [138, 16] on img at bounding box center [141, 20] width 38 height 23
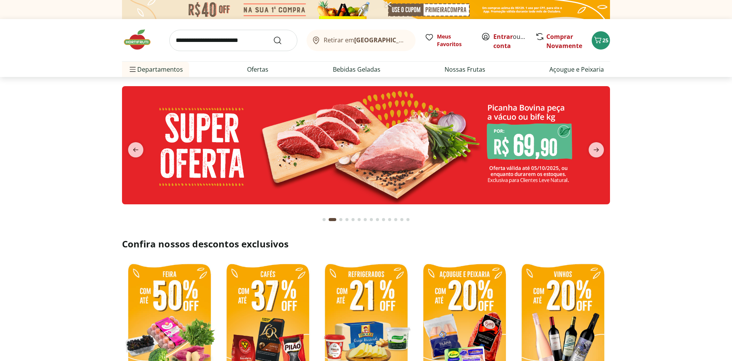
click at [211, 40] on input "search" at bounding box center [233, 40] width 128 height 21
type input "********"
click at [273, 36] on button "Submit Search" at bounding box center [282, 40] width 18 height 9
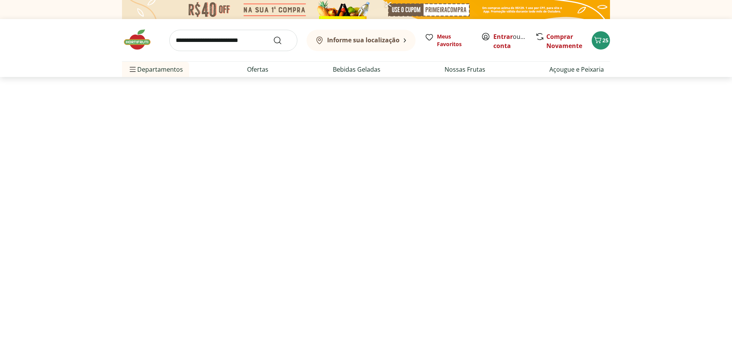
select select "**********"
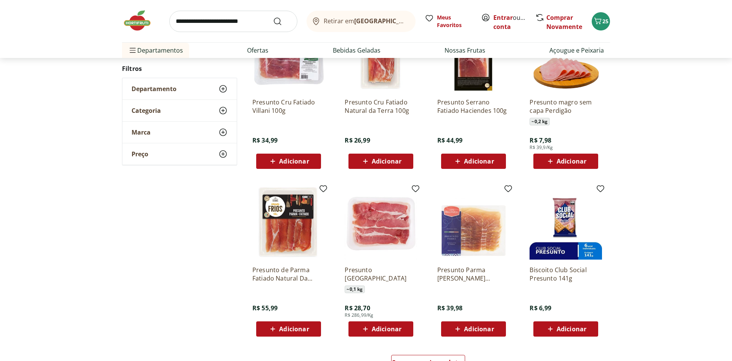
scroll to position [311, 0]
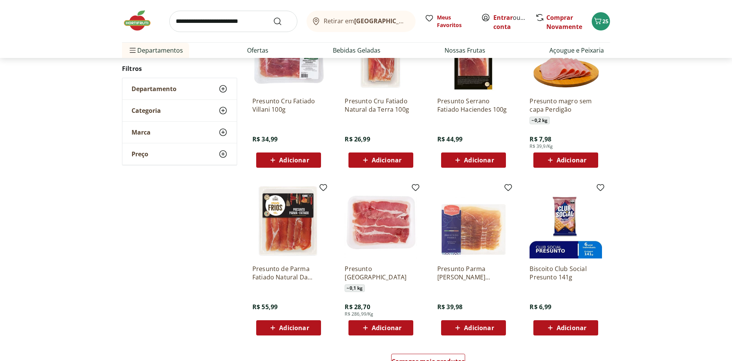
click at [569, 157] on span "Adicionar" at bounding box center [572, 160] width 30 height 6
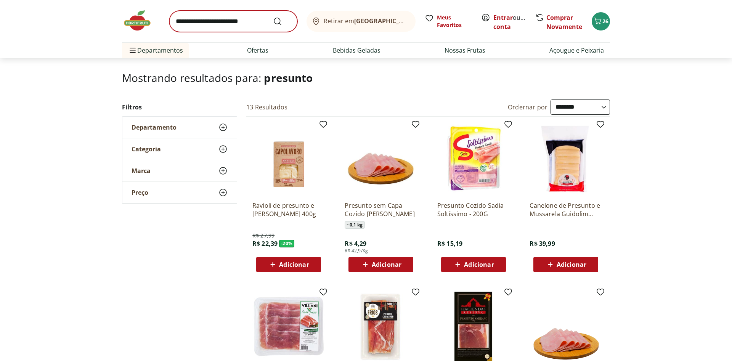
scroll to position [4, 0]
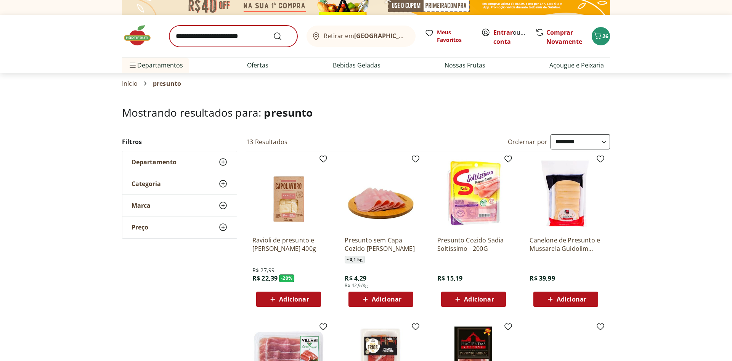
click at [239, 18] on div "Retirar em Rio de Janeiro/RJ Meus Favoritos Entrar ou Criar conta Comprar Novam…" at bounding box center [366, 36] width 488 height 42
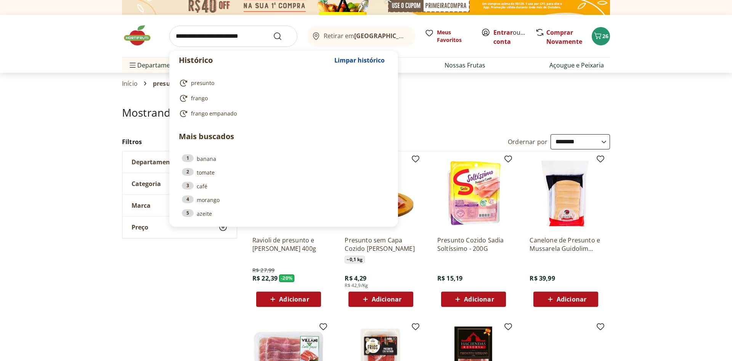
click at [229, 37] on input "search" at bounding box center [233, 36] width 128 height 21
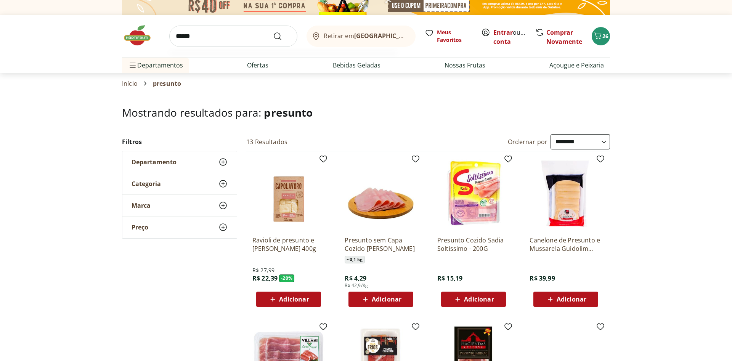
type input "******"
click at [273, 32] on button "Submit Search" at bounding box center [282, 36] width 18 height 9
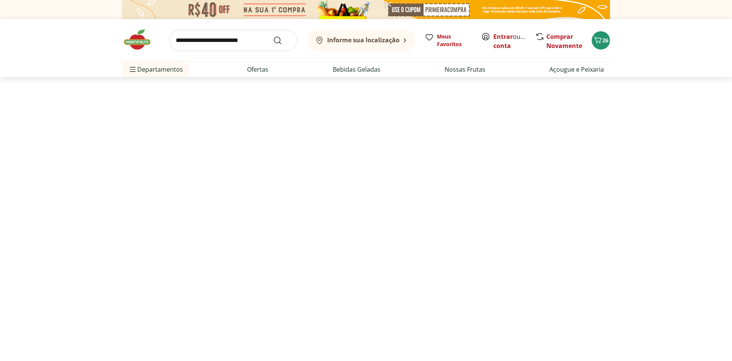
select select "**********"
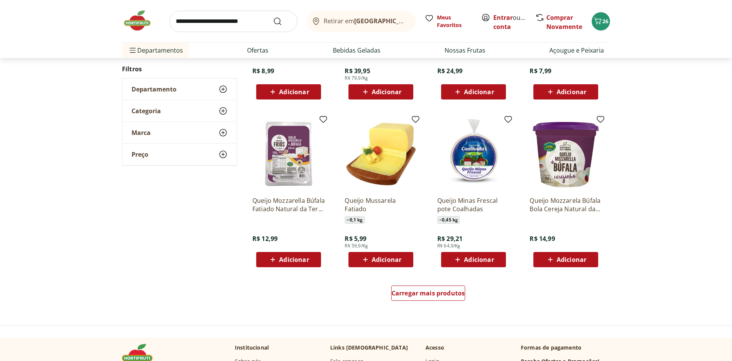
scroll to position [428, 0]
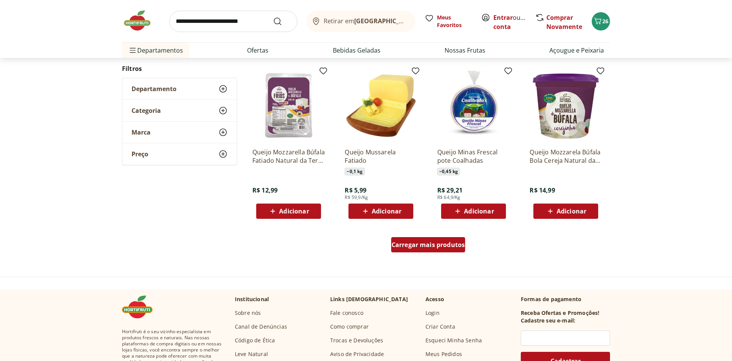
click at [411, 251] on div "Carregar mais produtos" at bounding box center [428, 244] width 74 height 15
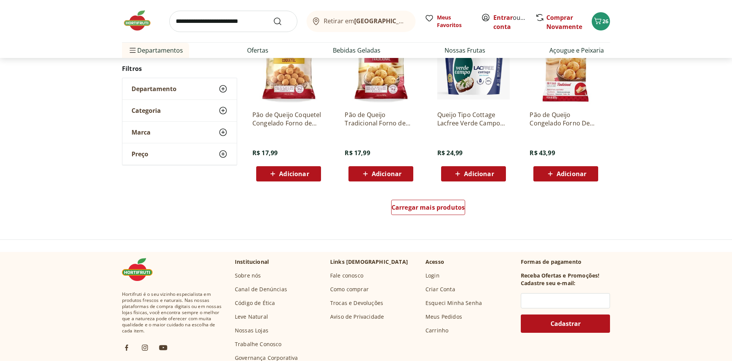
scroll to position [506, 0]
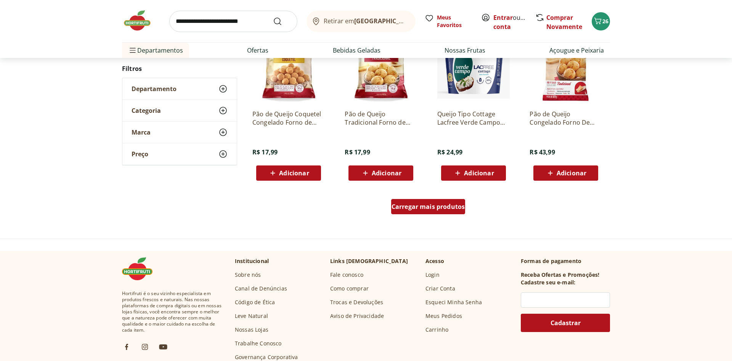
click at [438, 206] on span "Carregar mais produtos" at bounding box center [429, 207] width 74 height 6
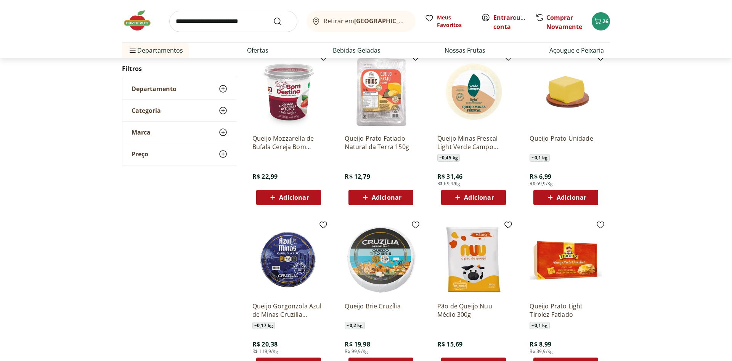
scroll to position [661, 0]
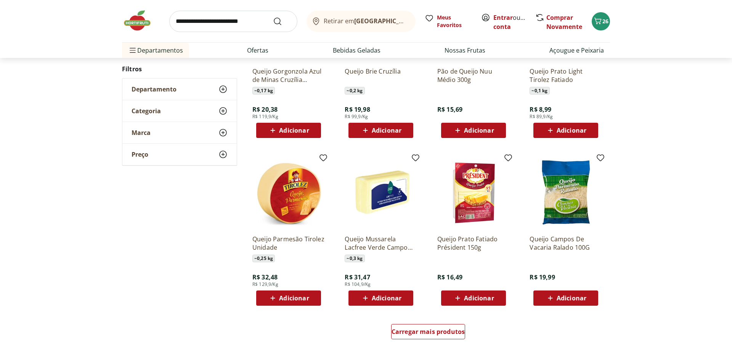
scroll to position [397, 0]
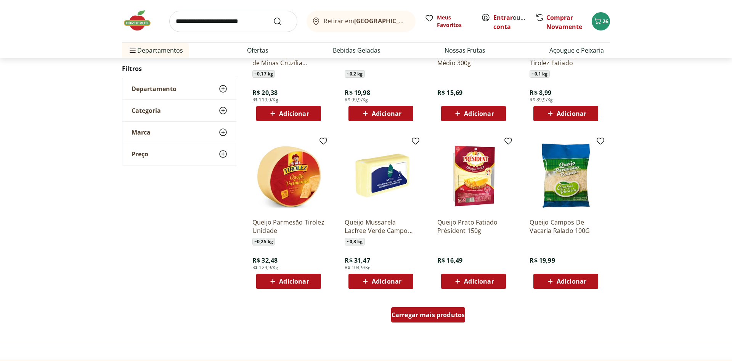
click at [444, 320] on div "Carregar mais produtos" at bounding box center [428, 314] width 74 height 15
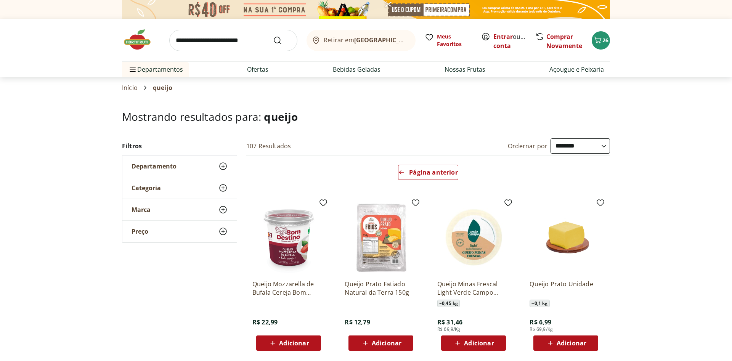
scroll to position [156, 0]
select select "**********"
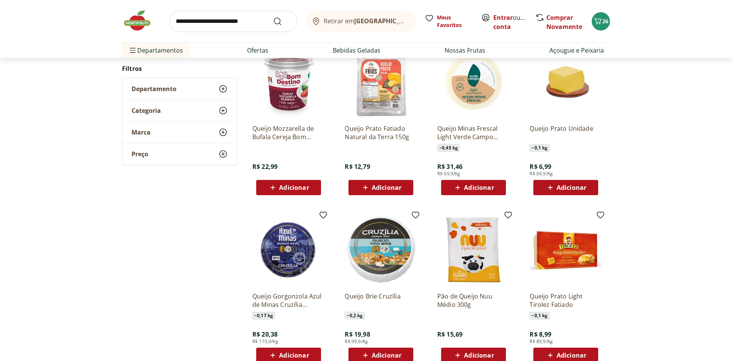
click at [577, 185] on span "Adicionar" at bounding box center [572, 188] width 30 height 6
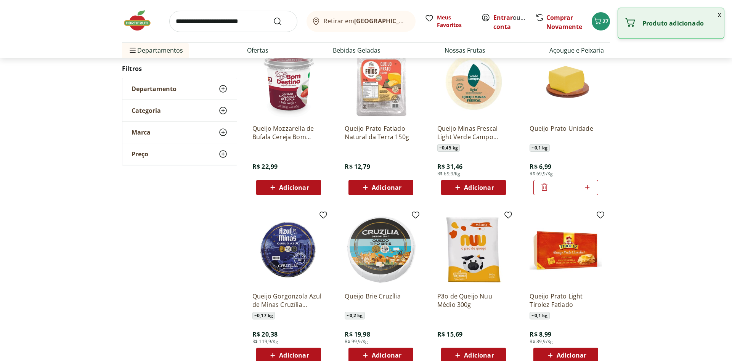
click at [590, 187] on icon at bounding box center [588, 187] width 10 height 9
type input "*"
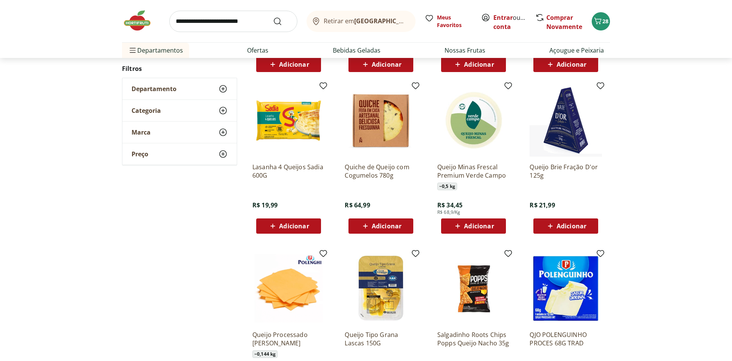
scroll to position [622, 0]
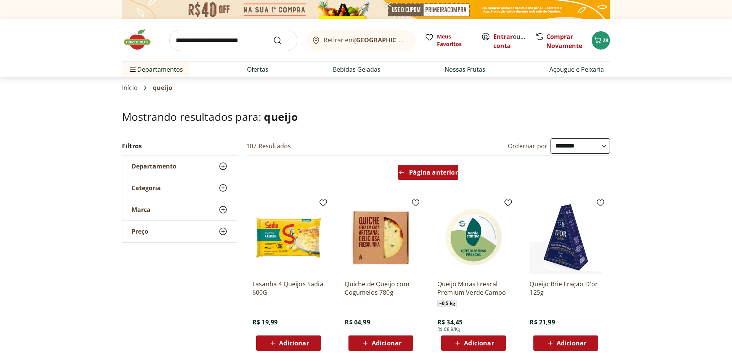
click at [416, 168] on div "Página anterior" at bounding box center [428, 172] width 60 height 15
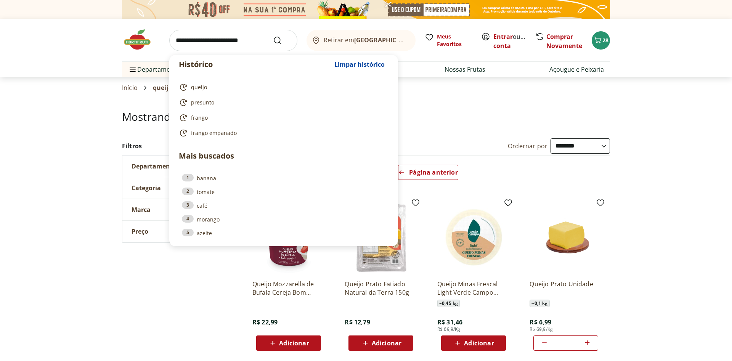
click at [233, 32] on input "search" at bounding box center [233, 40] width 128 height 21
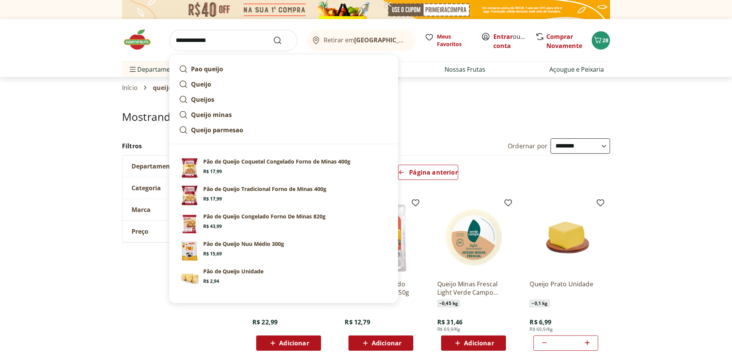
type input "**********"
click at [273, 36] on button "Submit Search" at bounding box center [282, 40] width 18 height 9
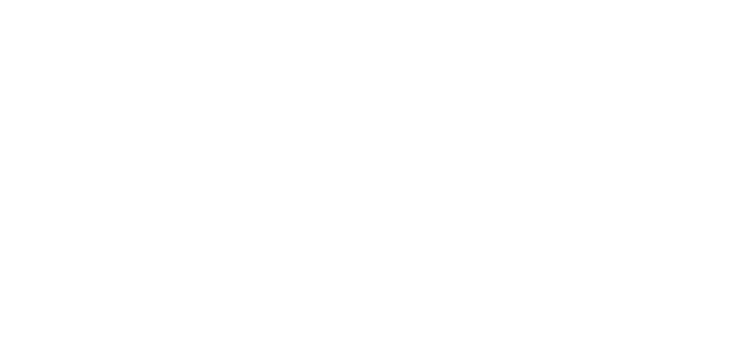
select select "**********"
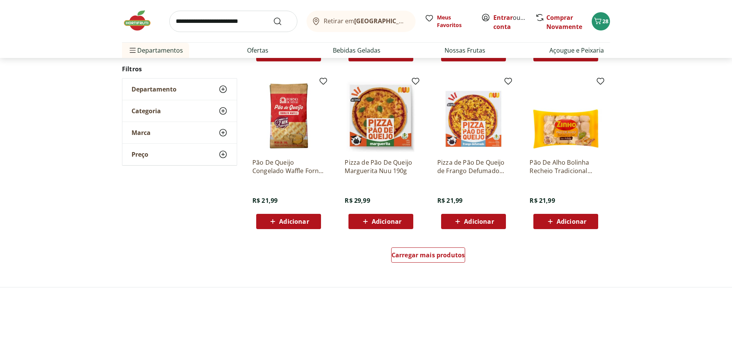
scroll to position [428, 0]
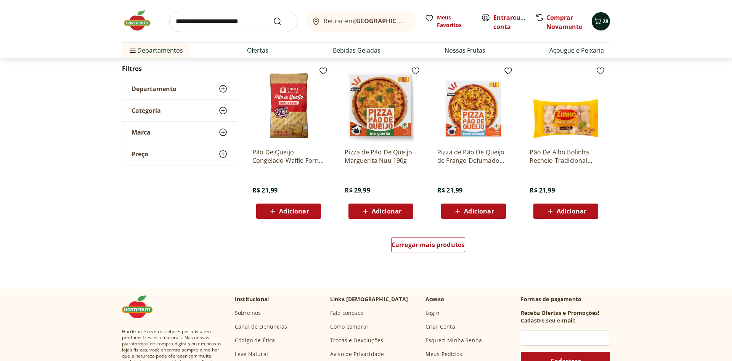
click at [597, 24] on icon "Carrinho" at bounding box center [598, 21] width 7 height 6
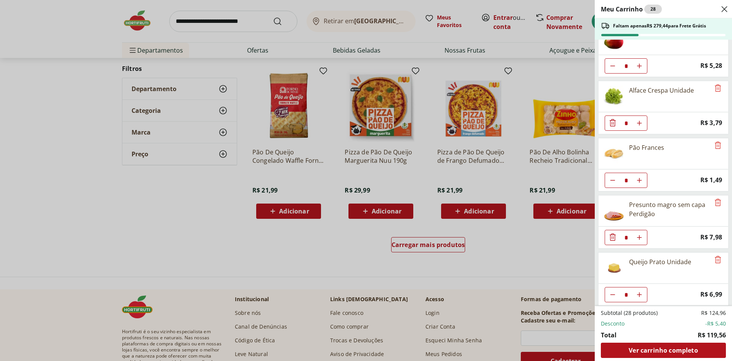
scroll to position [423, 0]
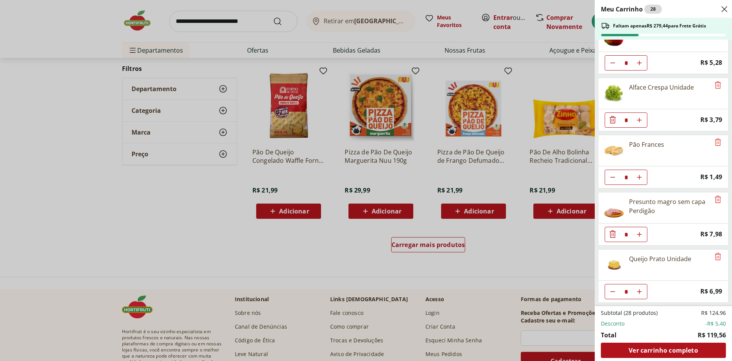
click at [133, 18] on div "Meu Carrinho 28 Faltam apenas R$ 279,44 para Frete Grátis Kiwi Gold Unidade * O…" at bounding box center [366, 180] width 732 height 361
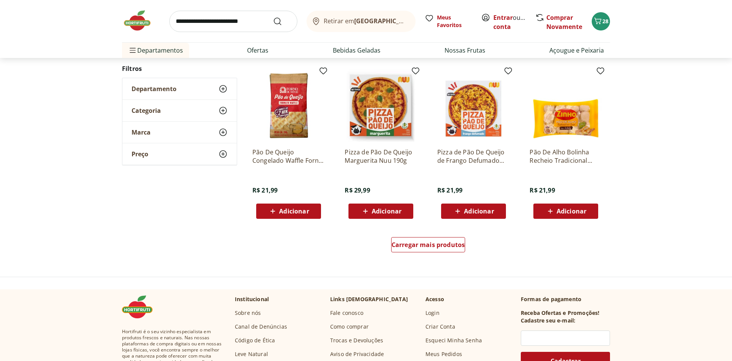
click at [135, 19] on img at bounding box center [141, 20] width 38 height 23
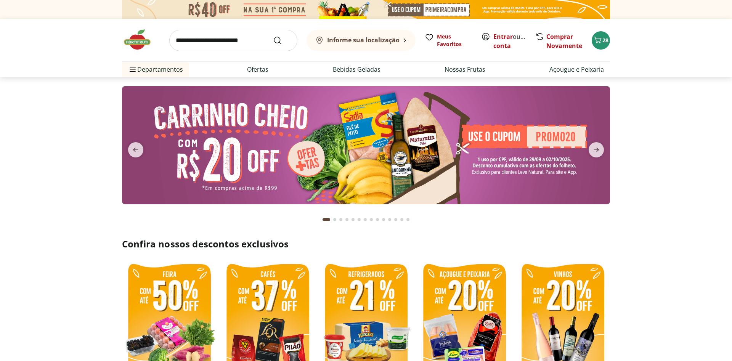
type input "*"
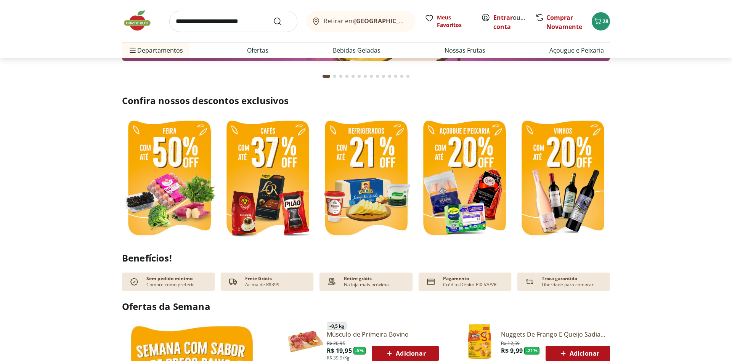
scroll to position [156, 0]
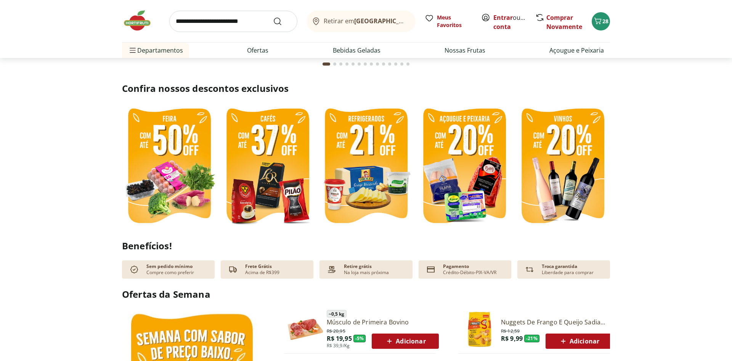
click at [552, 154] on img at bounding box center [563, 167] width 95 height 126
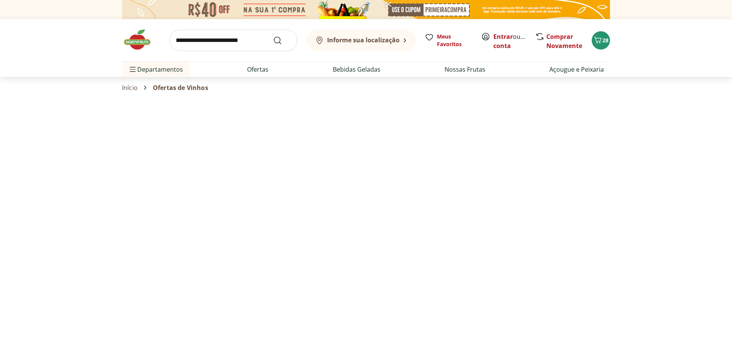
select select "**********"
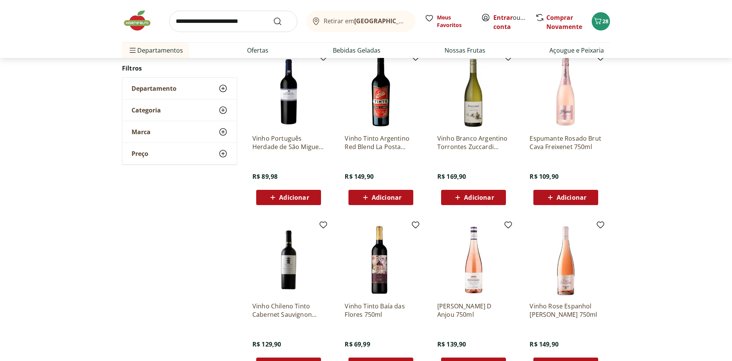
scroll to position [311, 0]
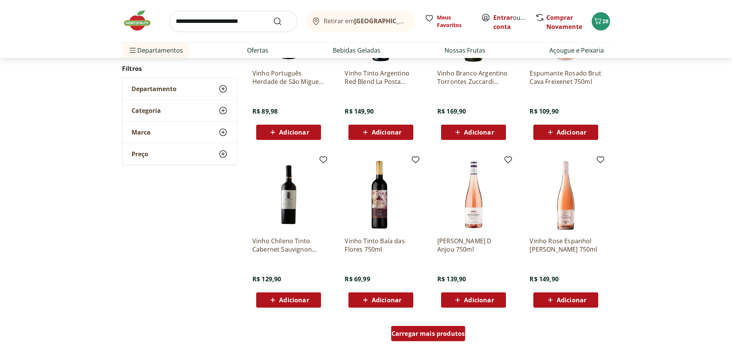
click at [437, 343] on link "Carregar mais produtos" at bounding box center [428, 335] width 74 height 18
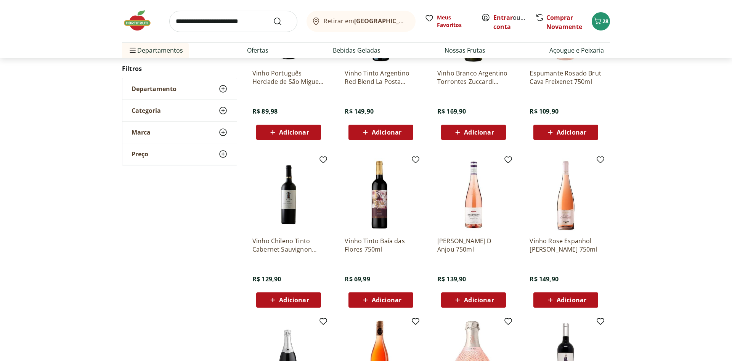
scroll to position [467, 0]
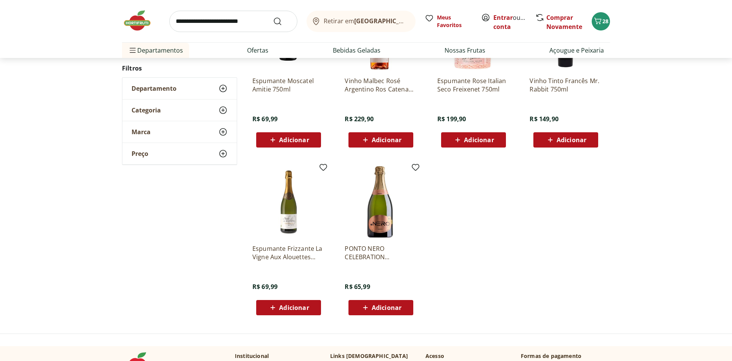
scroll to position [204, 0]
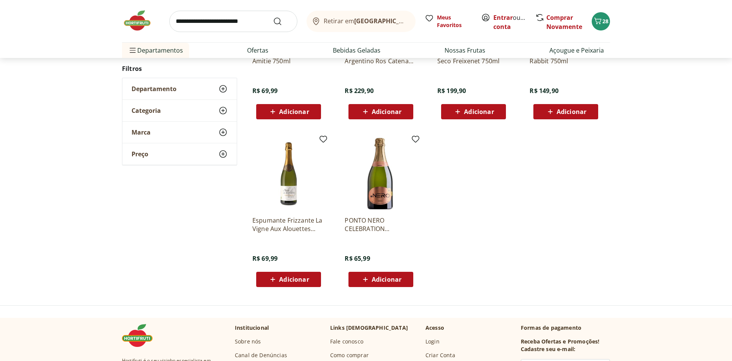
drag, startPoint x: 611, startPoint y: 243, endPoint x: 134, endPoint y: 22, distance: 525.4
click at [134, 22] on img at bounding box center [141, 20] width 38 height 23
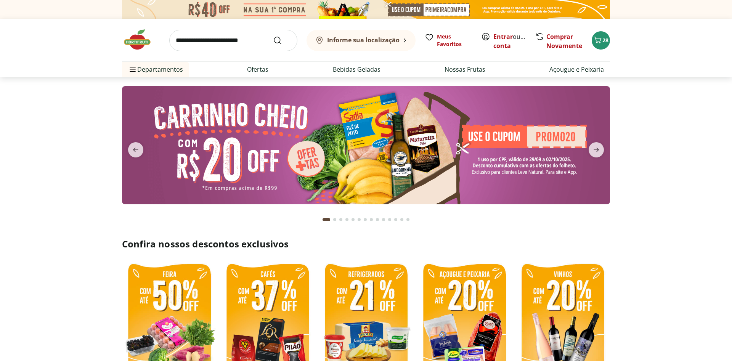
type input "*"
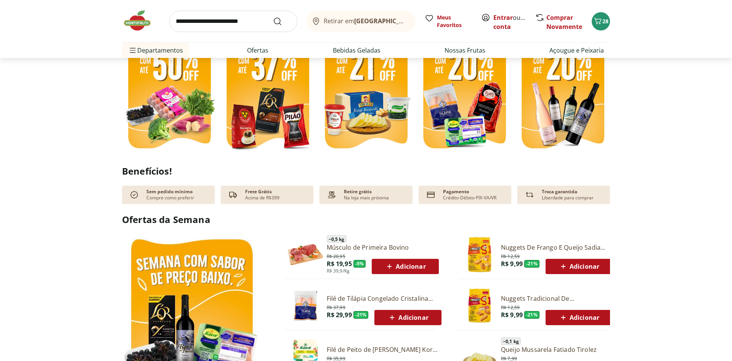
scroll to position [350, 0]
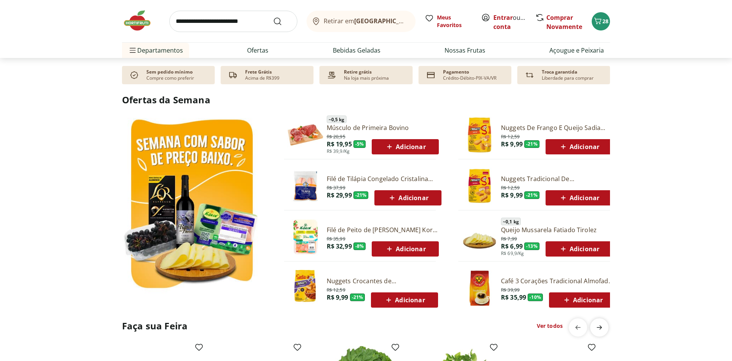
click at [595, 325] on icon "next" at bounding box center [599, 327] width 9 height 9
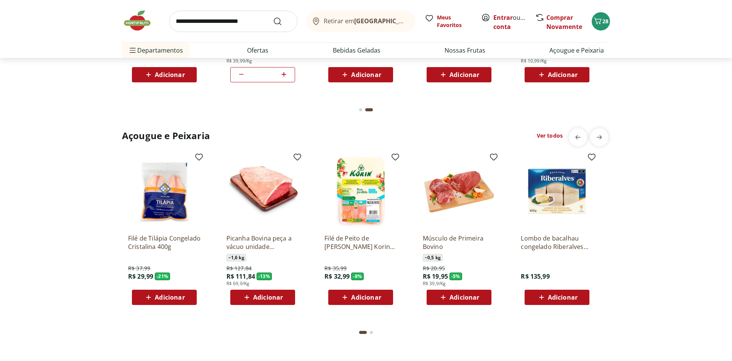
scroll to position [778, 0]
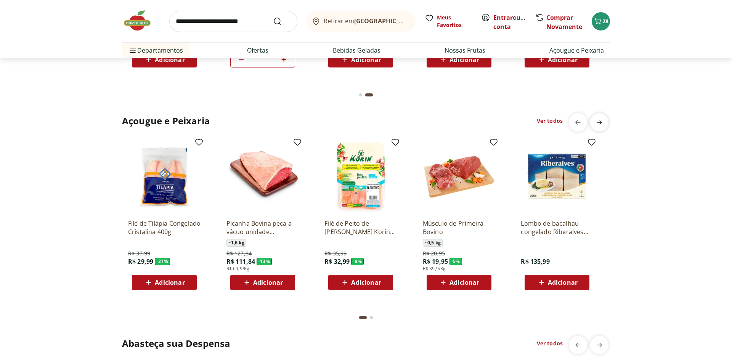
click at [601, 122] on icon "next" at bounding box center [599, 122] width 9 height 9
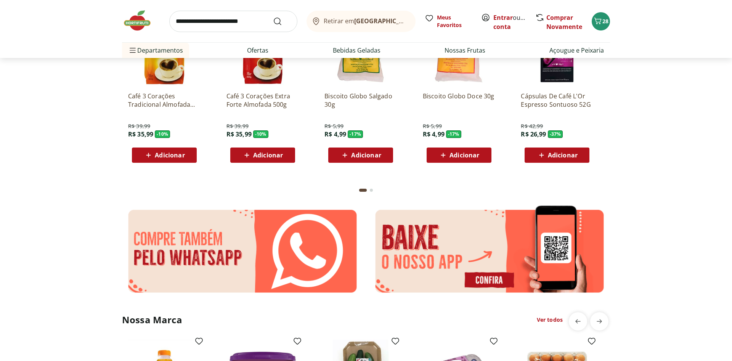
scroll to position [973, 0]
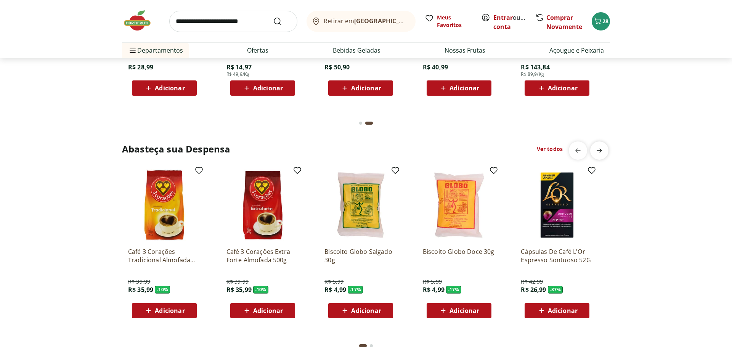
click at [605, 148] on span "next" at bounding box center [599, 150] width 15 height 15
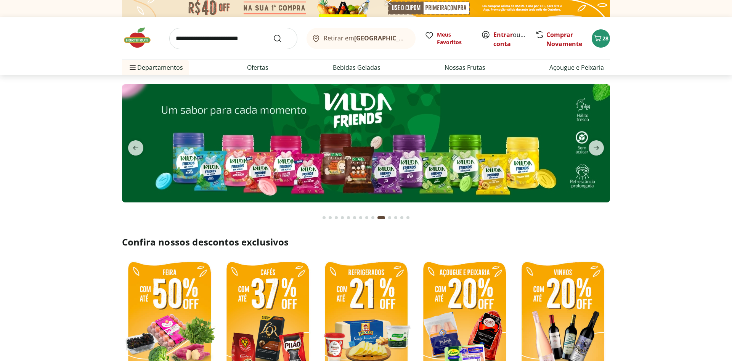
scroll to position [0, 0]
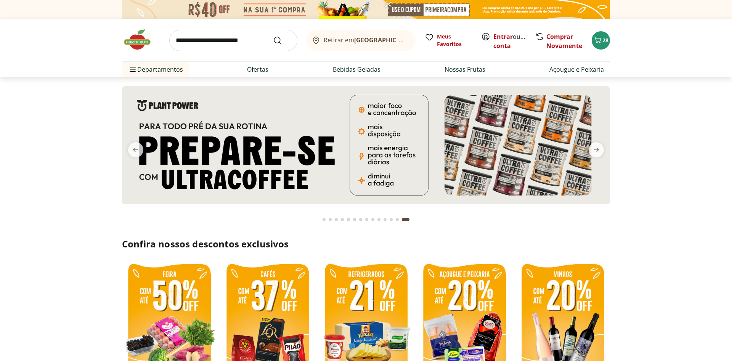
click at [665, 167] on section at bounding box center [366, 153] width 732 height 152
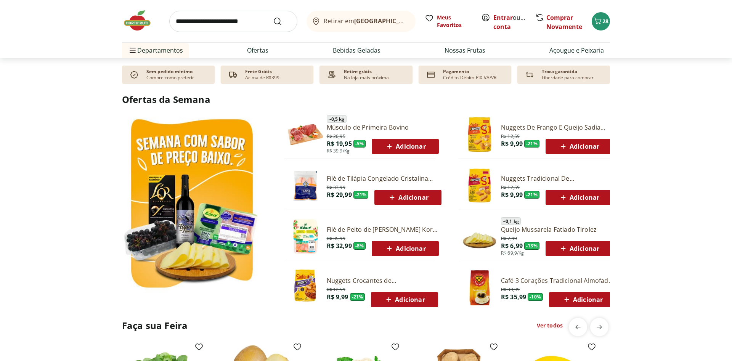
scroll to position [350, 0]
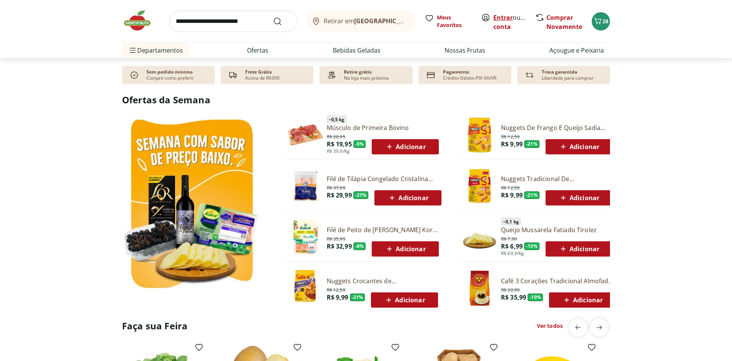
click at [495, 17] on link "Entrar" at bounding box center [503, 17] width 19 height 8
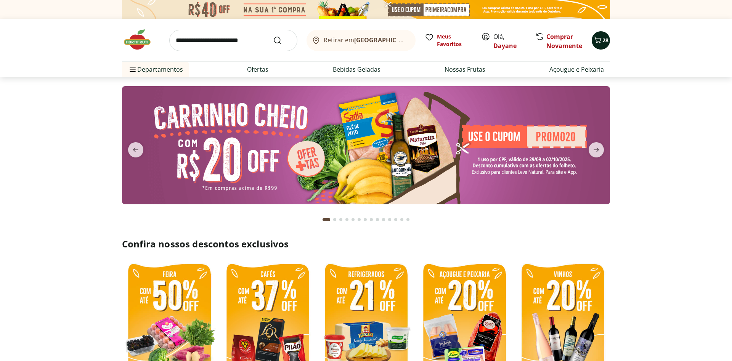
click at [601, 39] on icon "Carrinho" at bounding box center [598, 40] width 7 height 6
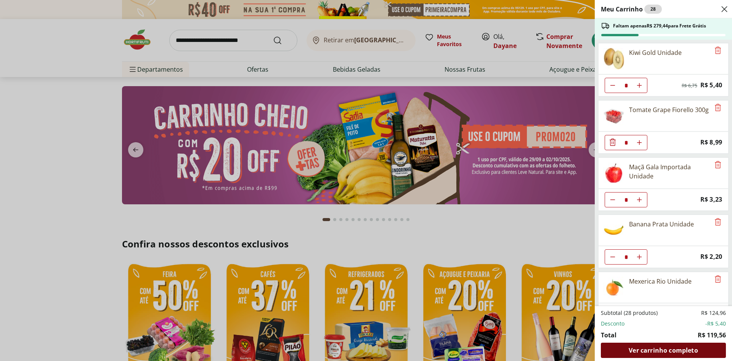
click at [654, 351] on span "Ver carrinho completo" at bounding box center [663, 350] width 69 height 6
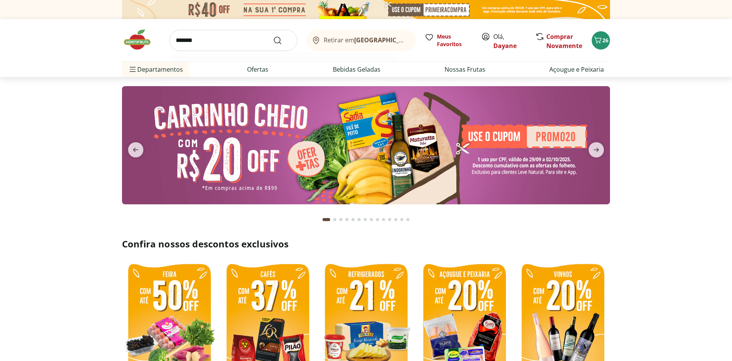
type input "*******"
click at [273, 36] on button "Submit Search" at bounding box center [282, 40] width 18 height 9
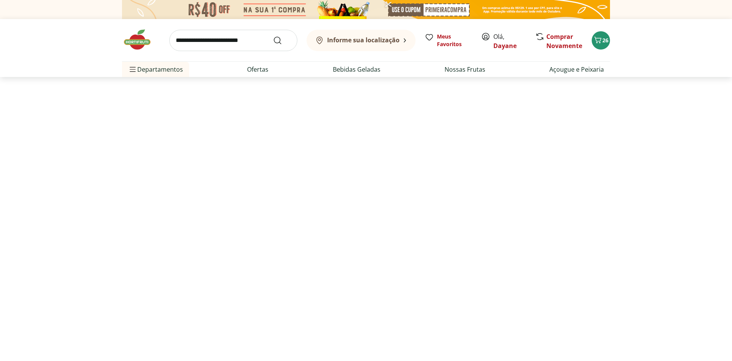
select select "**********"
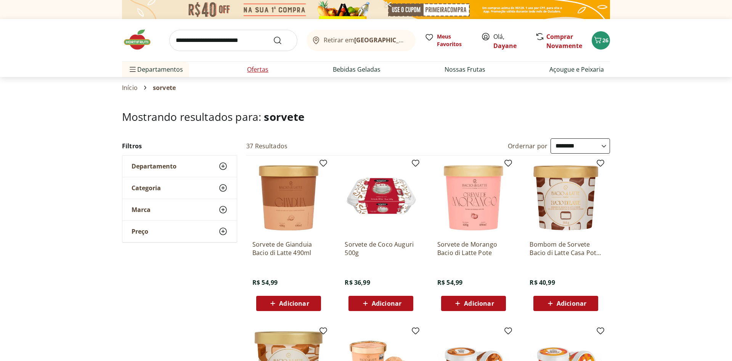
click at [256, 66] on link "Ofertas" at bounding box center [257, 69] width 21 height 9
select select "**********"
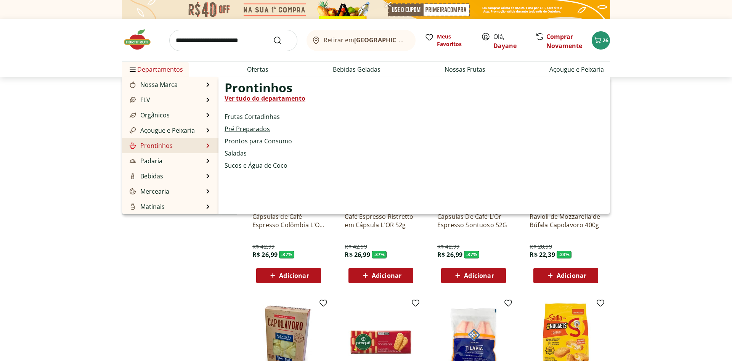
click at [249, 126] on link "Pré Preparados" at bounding box center [247, 128] width 45 height 9
select select "**********"
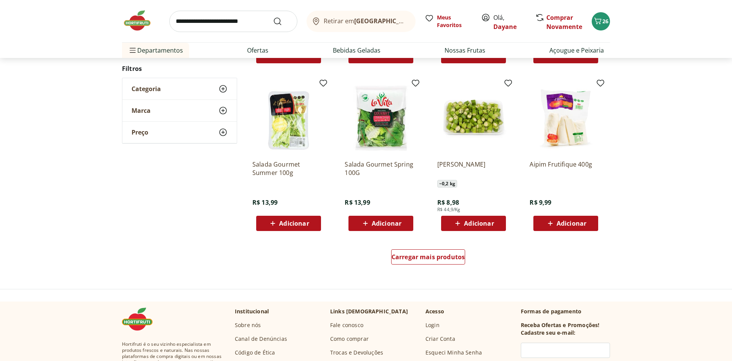
scroll to position [428, 0]
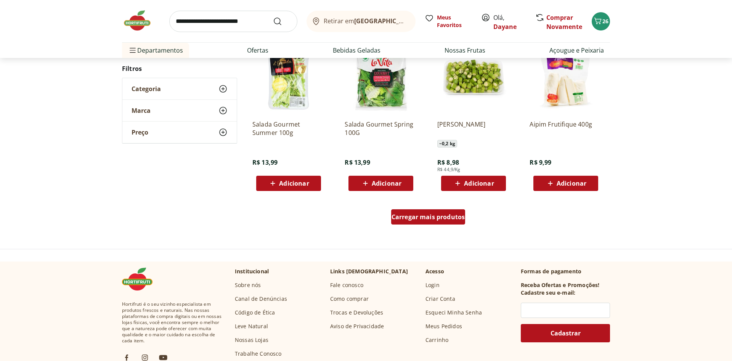
click at [435, 217] on span "Carregar mais produtos" at bounding box center [429, 217] width 74 height 6
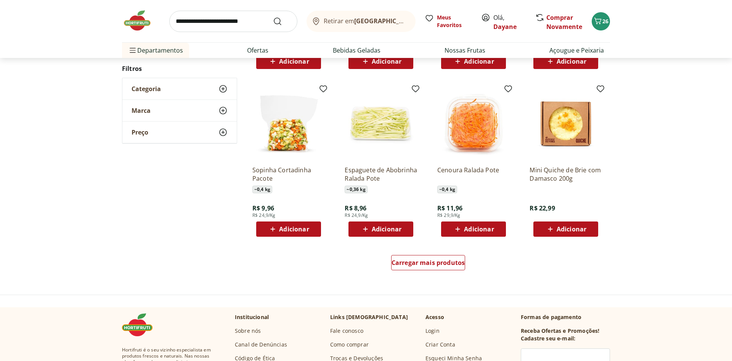
scroll to position [437, 0]
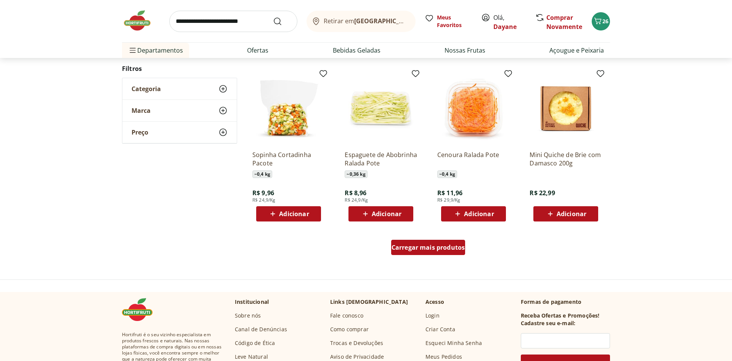
click at [439, 251] on span "Carregar mais produtos" at bounding box center [429, 247] width 74 height 6
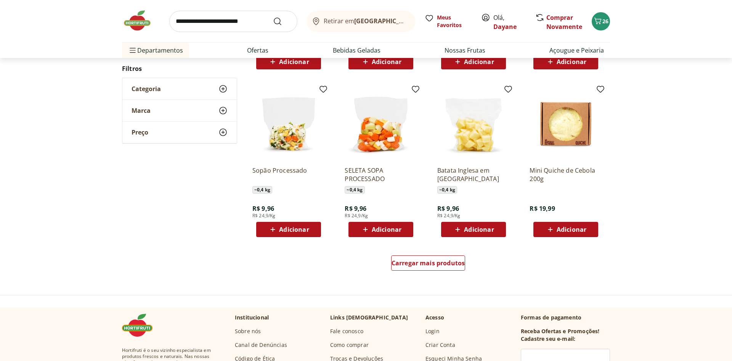
scroll to position [445, 0]
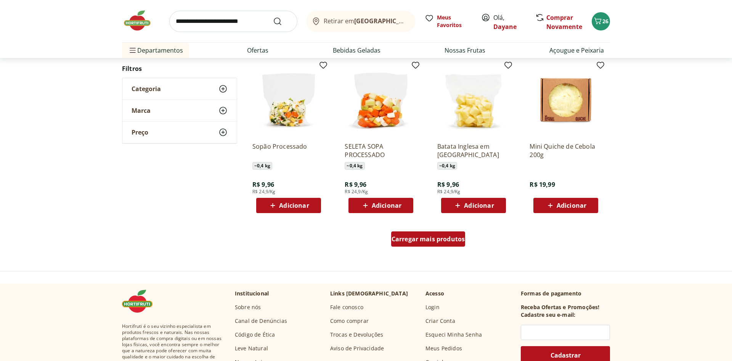
click at [403, 244] on div "Carregar mais produtos" at bounding box center [428, 239] width 74 height 15
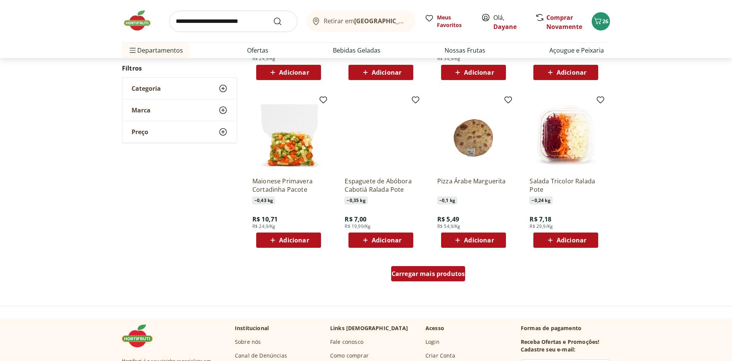
scroll to position [415, 0]
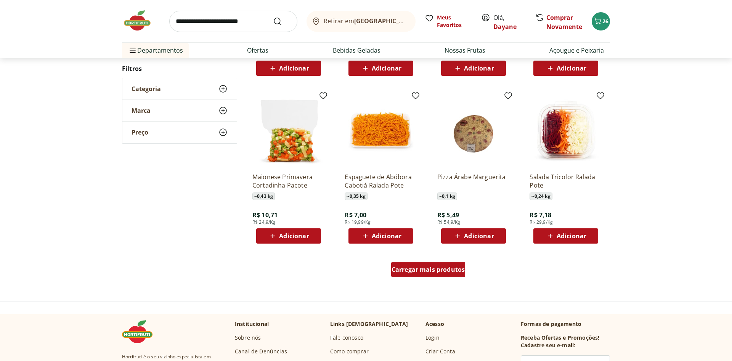
click at [430, 271] on span "Carregar mais produtos" at bounding box center [429, 270] width 74 height 6
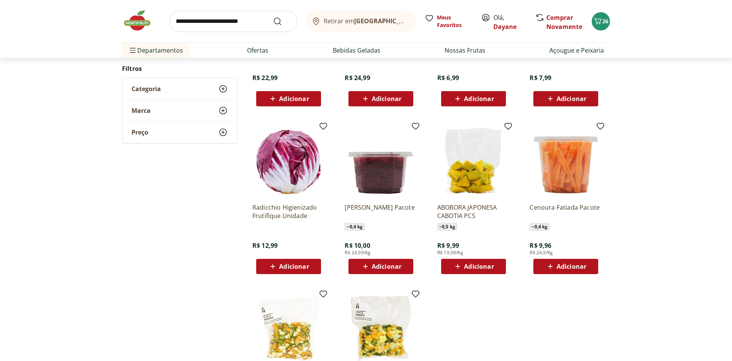
scroll to position [190, 0]
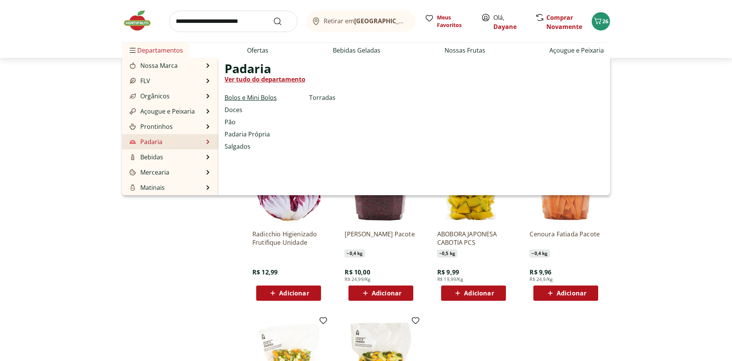
click at [253, 96] on link "Bolos e Mini Bolos" at bounding box center [251, 97] width 52 height 9
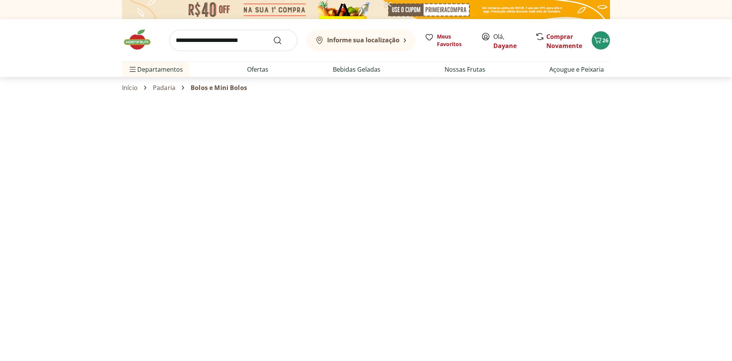
select select "**********"
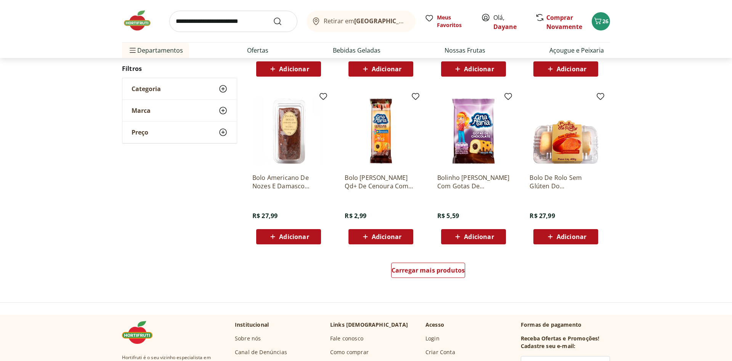
scroll to position [389, 0]
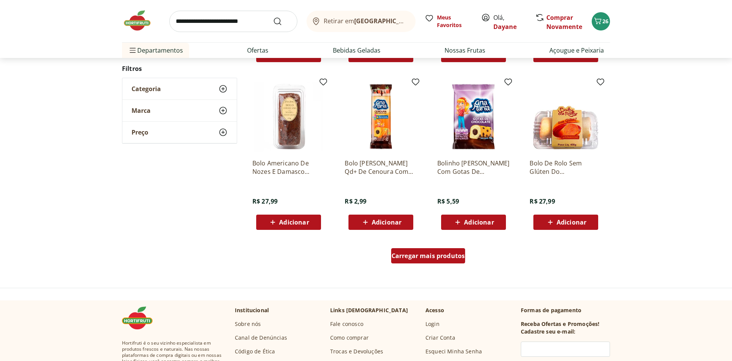
click at [411, 260] on div "Carregar mais produtos" at bounding box center [428, 255] width 74 height 15
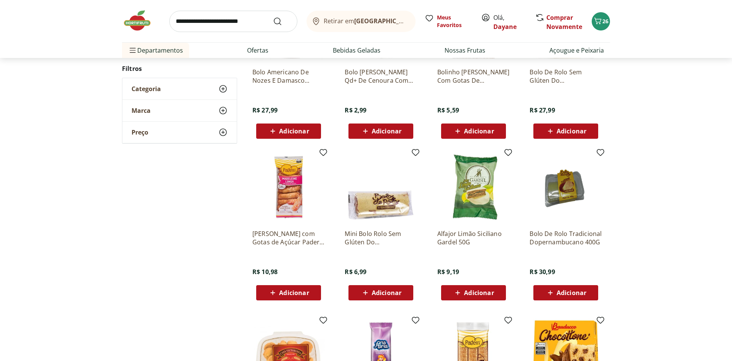
scroll to position [506, 0]
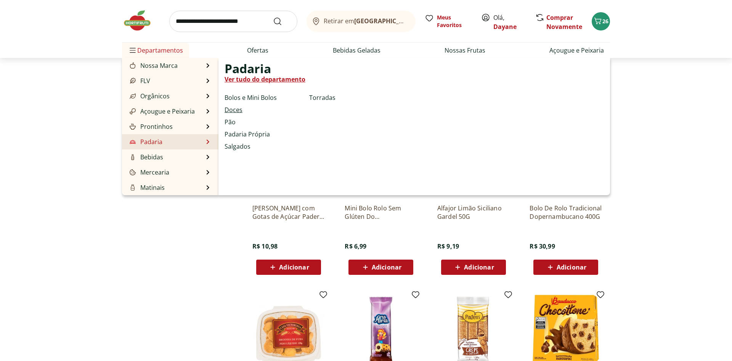
click at [236, 108] on link "Doces" at bounding box center [234, 109] width 18 height 9
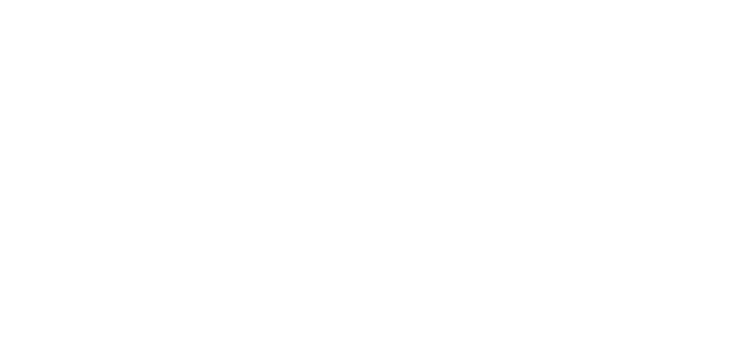
select select "**********"
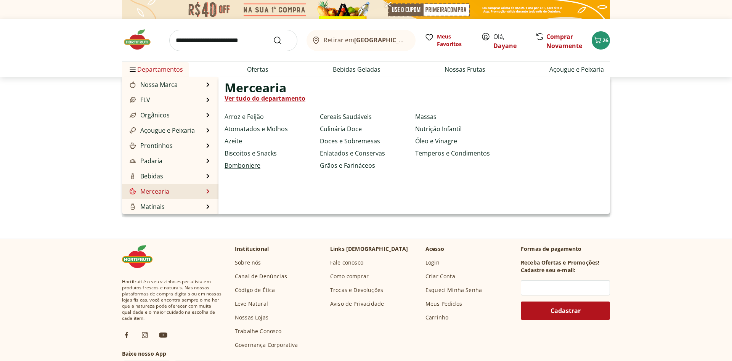
click at [247, 164] on link "Bomboniere" at bounding box center [243, 165] width 36 height 9
select select "**********"
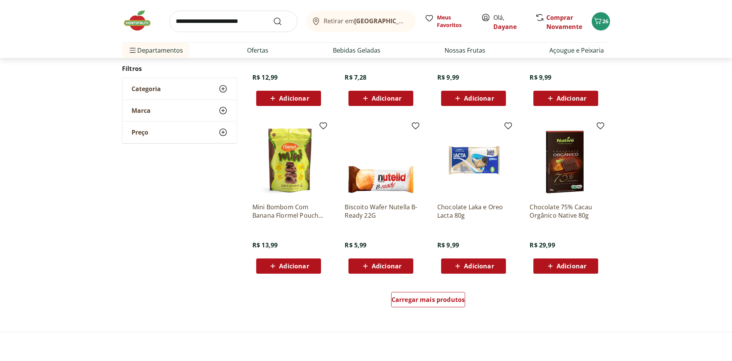
scroll to position [350, 0]
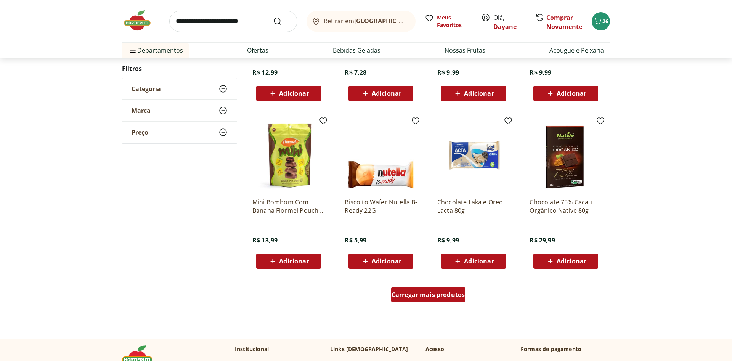
click at [426, 289] on div "Carregar mais produtos" at bounding box center [428, 294] width 74 height 15
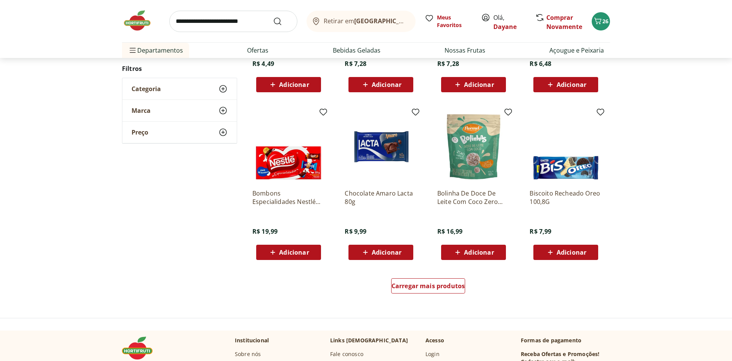
scroll to position [437, 0]
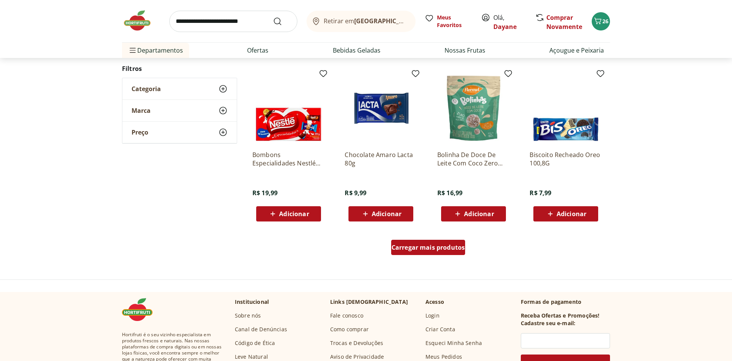
click at [420, 249] on span "Carregar mais produtos" at bounding box center [429, 247] width 74 height 6
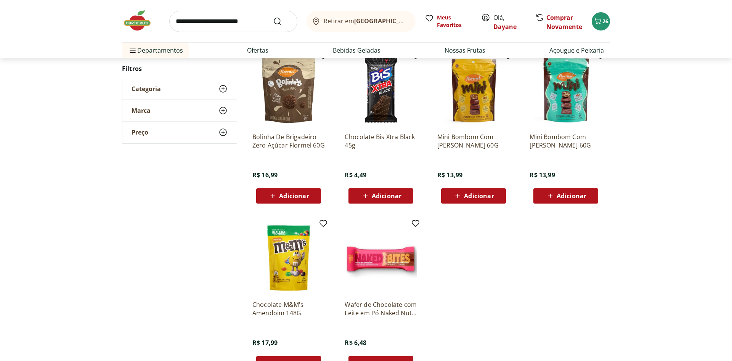
scroll to position [173, 0]
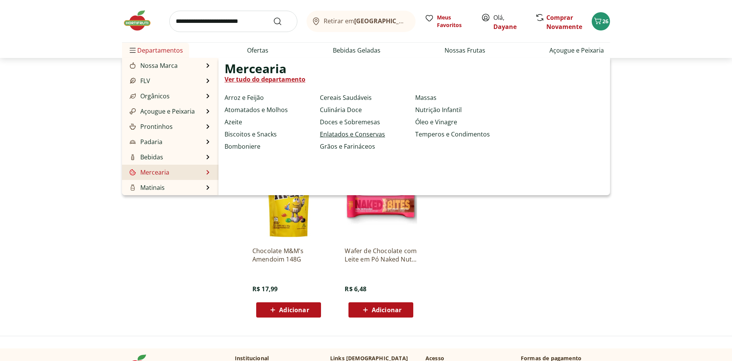
click at [355, 135] on link "Enlatados e Conservas" at bounding box center [352, 134] width 65 height 9
select select "**********"
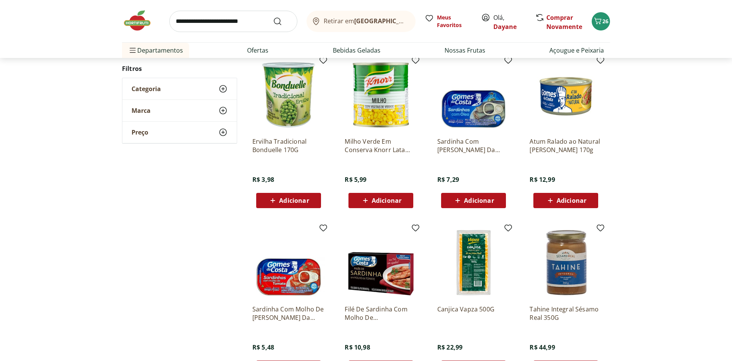
scroll to position [350, 0]
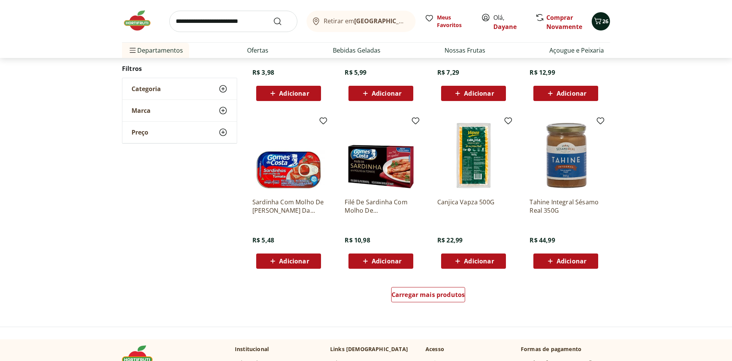
click at [602, 19] on icon "Carrinho" at bounding box center [597, 20] width 9 height 9
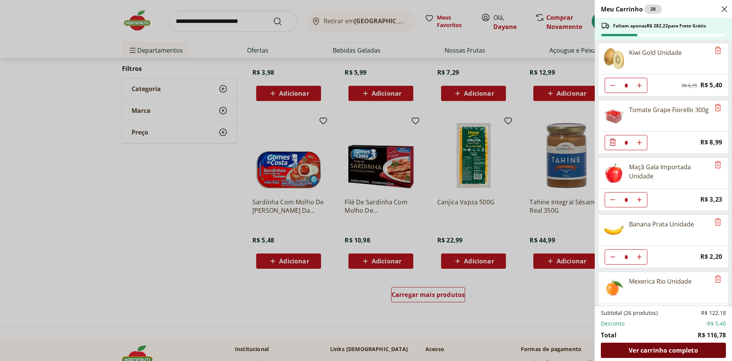
click at [660, 351] on span "Ver carrinho completo" at bounding box center [663, 350] width 69 height 6
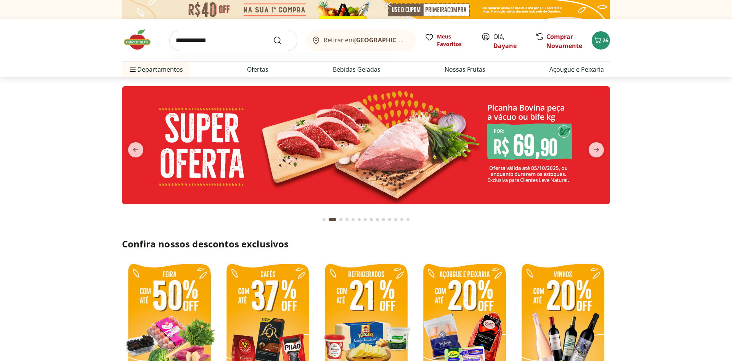
type input "**********"
type input "*"
type input "**********"
click at [273, 36] on button "Submit Search" at bounding box center [282, 40] width 18 height 9
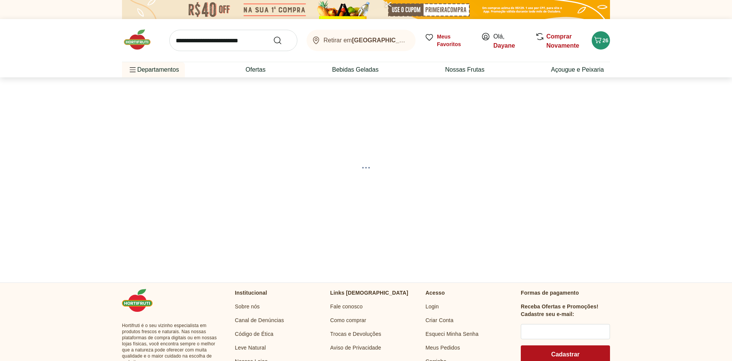
select select "**********"
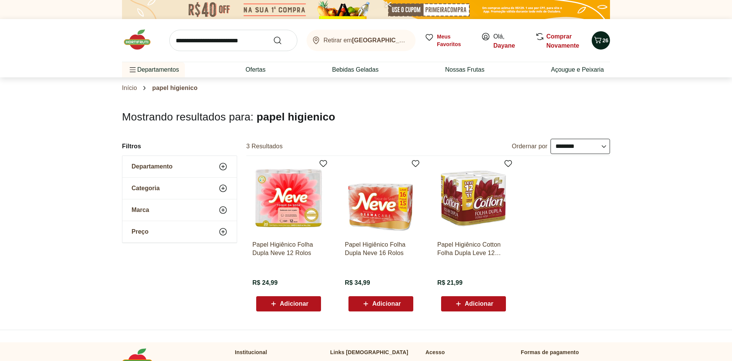
click at [603, 42] on span "26" at bounding box center [606, 40] width 6 height 6
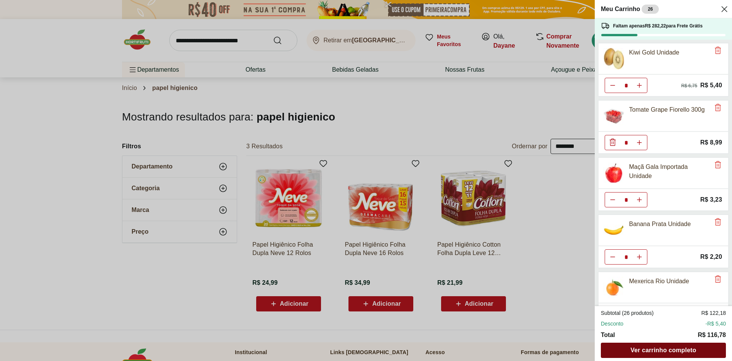
click at [679, 353] on span "Ver carrinho completo" at bounding box center [664, 350] width 66 height 6
